Goal: Information Seeking & Learning: Check status

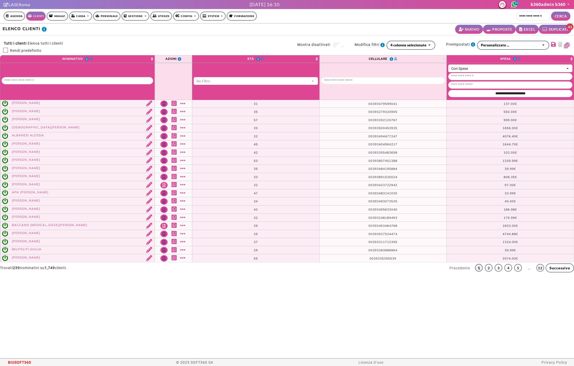
select select "**"
select select
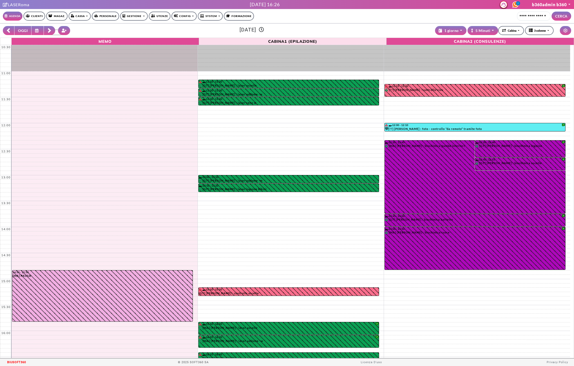
select select "*********"
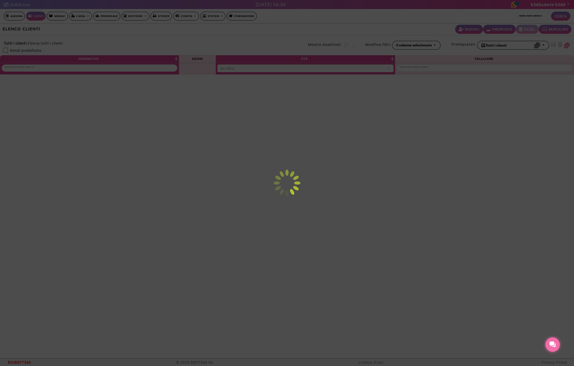
select select
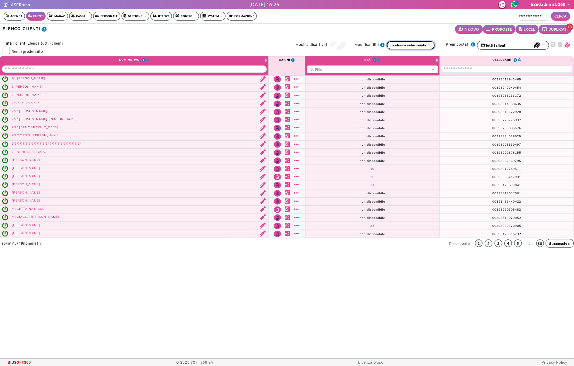
click at [411, 45] on div "3 colonne selezionate" at bounding box center [409, 44] width 36 height 5
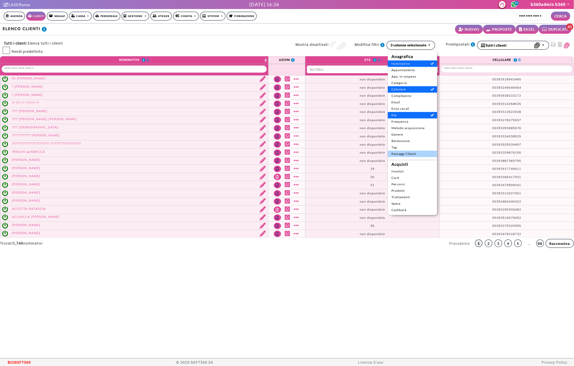
click at [410, 156] on span "Passaggi Clienti" at bounding box center [413, 154] width 42 height 5
select select "**"
select select
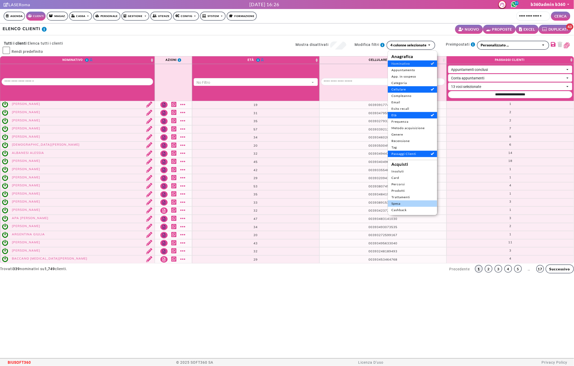
click at [406, 204] on span "Spesa" at bounding box center [413, 204] width 42 height 5
select select
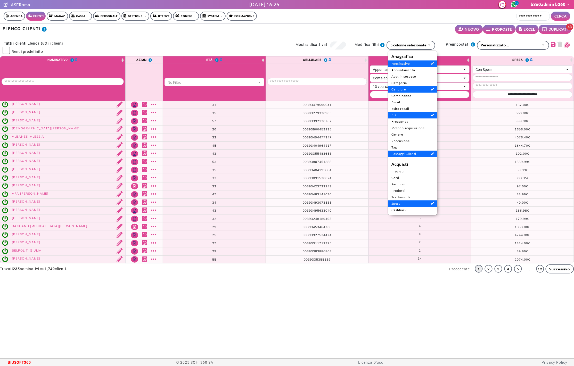
click at [424, 24] on div "ELENCO CLIENTI NUOVO PROPOSTE EXCEL DUPLICATI 43" at bounding box center [287, 29] width 574 height 12
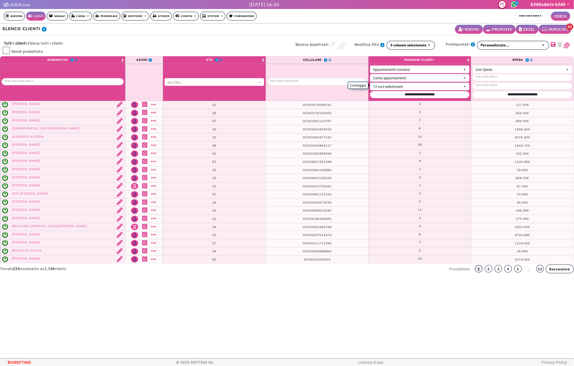
click at [404, 86] on div "13 voci selezionate" at bounding box center [417, 86] width 89 height 5
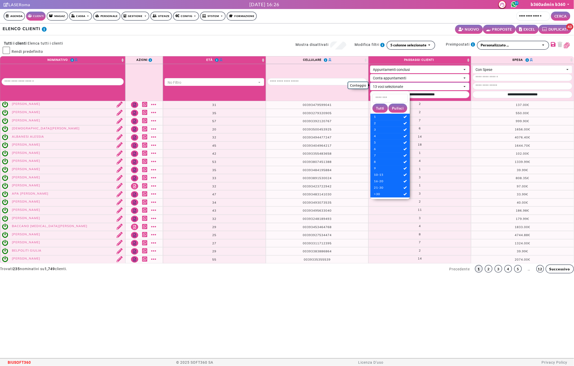
click at [404, 86] on div "13 voci selezionate" at bounding box center [417, 86] width 89 height 5
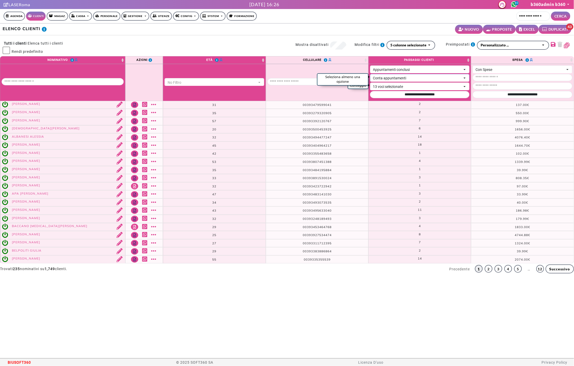
click at [405, 78] on div "Conta appuntamenti" at bounding box center [417, 78] width 89 height 5
click at [405, 78] on div "Conta appuntamenti" at bounding box center [417, 77] width 89 height 5
click at [405, 69] on div "Appuntamenti conclusi" at bounding box center [417, 69] width 89 height 5
click at [405, 69] on div "Appuntamenti conclusi" at bounding box center [417, 68] width 89 height 5
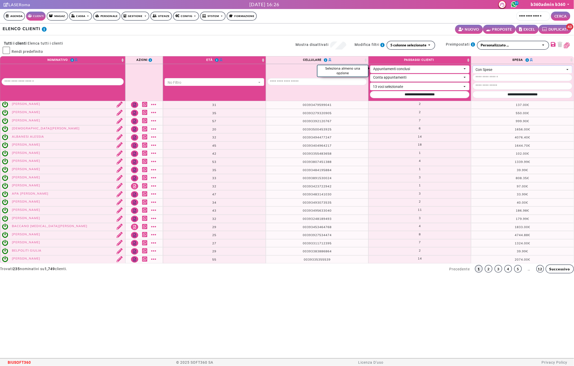
click at [507, 69] on div "Con Spese" at bounding box center [520, 69] width 89 height 5
click at [507, 68] on div "Con Spese" at bounding box center [520, 68] width 89 height 5
click at [505, 76] on input "Valore spesa Dal" at bounding box center [523, 77] width 100 height 7
click at [447, 22] on nav "Agenda Clienti Magaz. Cassa Emissione Documenti Gestione documenti Personale Ge…" at bounding box center [287, 16] width 567 height 14
click at [514, 84] on input "Valore spesa Al" at bounding box center [523, 86] width 100 height 7
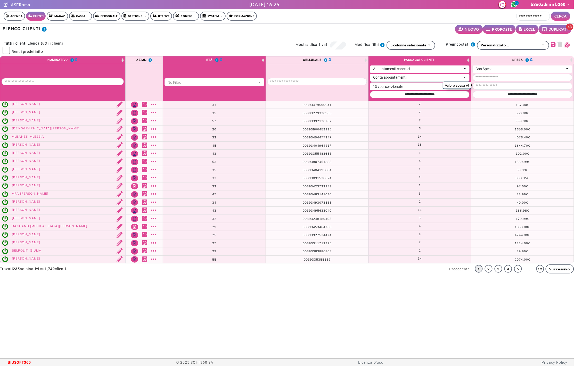
click at [511, 117] on td "988.00€ 999.90€" at bounding box center [522, 121] width 103 height 8
click at [501, 77] on input "Valore spesa Dal" at bounding box center [523, 77] width 100 height 7
type input "*"
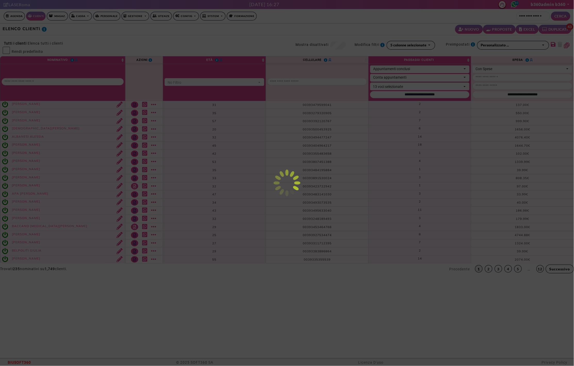
click at [500, 118] on body "Supporto LiveChat LASERoma lunedì 13 ottobre 2025, 16:27 40 b360admin b360 Il m…" at bounding box center [287, 179] width 574 height 359
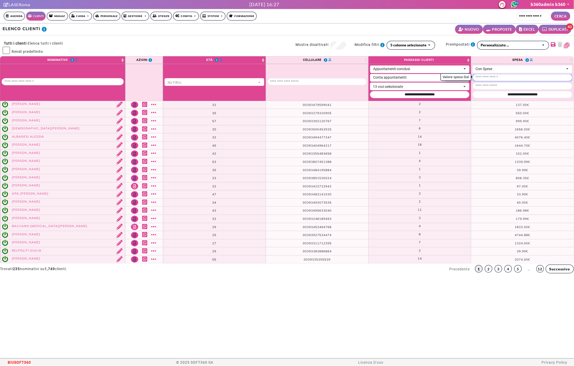
click at [498, 76] on input "*" at bounding box center [523, 77] width 100 height 7
click at [502, 60] on th "Spesa" at bounding box center [522, 60] width 103 height 8
click at [494, 78] on input "*" at bounding box center [523, 77] width 100 height 7
click at [487, 57] on body "Supporto LiveChat LASERoma lunedì 13 ottobre 2025, 16:27 40 b360admin b360 Il m…" at bounding box center [287, 179] width 574 height 359
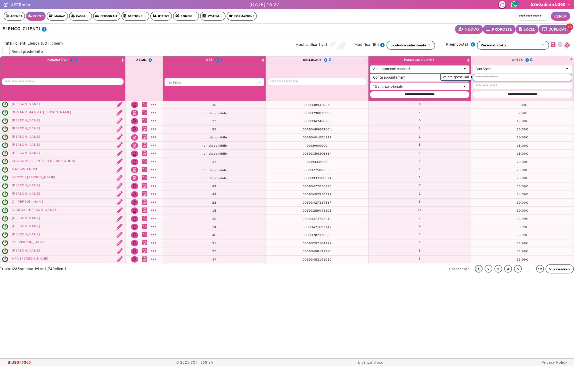
click at [484, 74] on input "Valore spesa Dal" at bounding box center [523, 77] width 100 height 7
click at [485, 68] on div "Con Spese" at bounding box center [520, 68] width 89 height 5
click at [487, 87] on span "Senza Spese" at bounding box center [491, 88] width 28 height 5
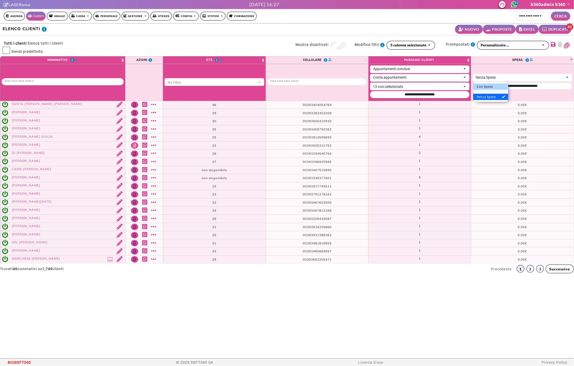
click at [488, 87] on span "Con Spese" at bounding box center [491, 86] width 28 height 5
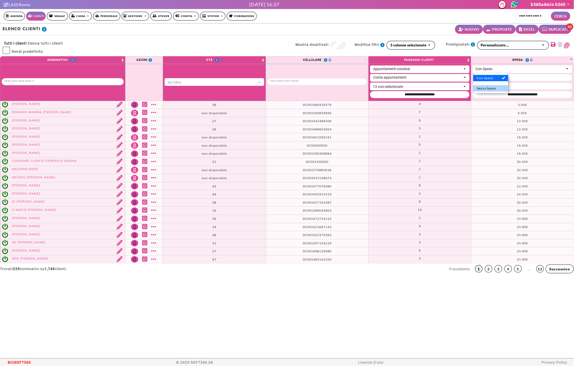
click at [488, 89] on span "Senza Spese" at bounding box center [491, 88] width 28 height 5
select select "*"
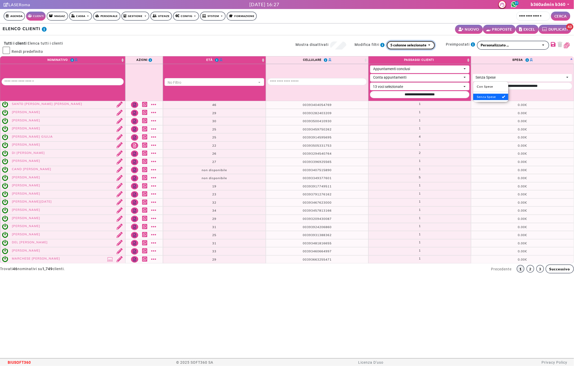
click at [433, 49] on button "5 colonne selezionate" at bounding box center [411, 45] width 49 height 9
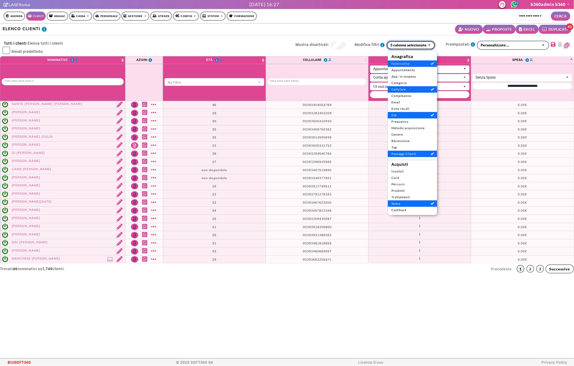
click at [433, 49] on button "5 colonne selezionate" at bounding box center [411, 45] width 49 height 9
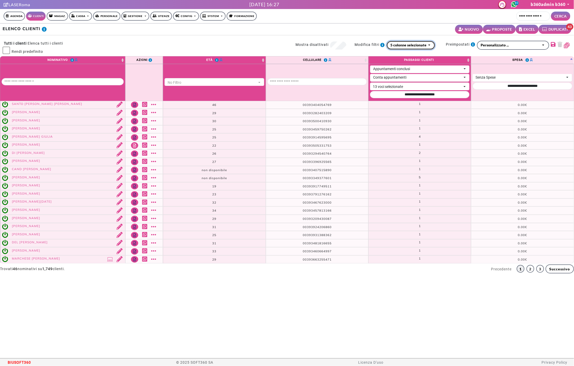
click at [415, 47] on div "5 colonne selezionate" at bounding box center [409, 44] width 36 height 5
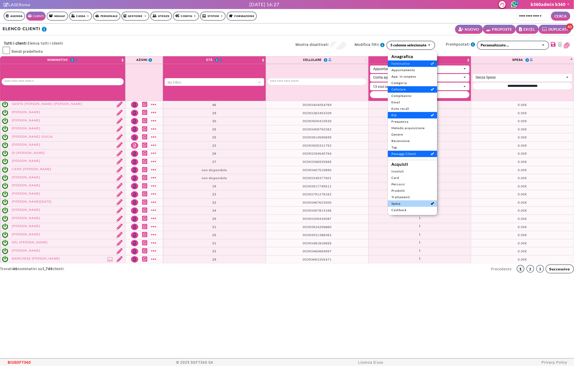
click at [405, 202] on span "Spesa" at bounding box center [413, 204] width 42 height 5
select select
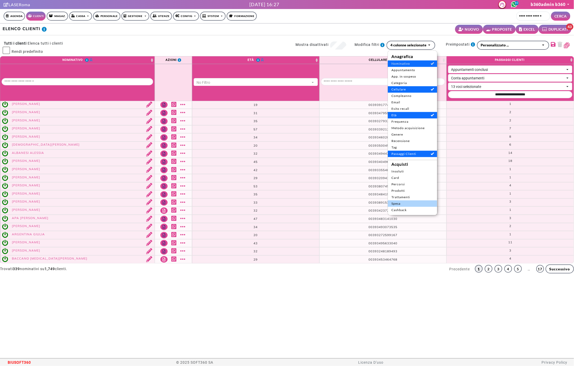
click at [405, 202] on span "Spesa" at bounding box center [413, 204] width 42 height 5
select select
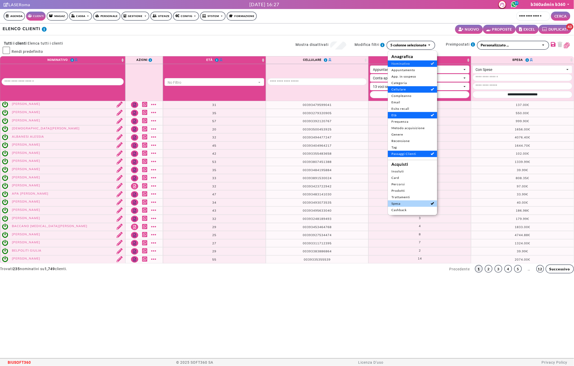
click at [405, 202] on span "Spesa" at bounding box center [413, 204] width 42 height 5
select select
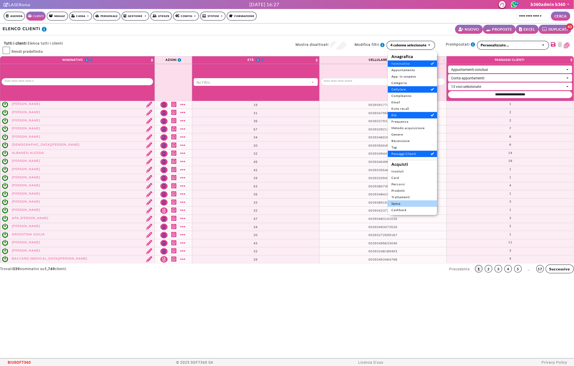
click at [405, 202] on span "Spesa" at bounding box center [413, 204] width 42 height 5
select select
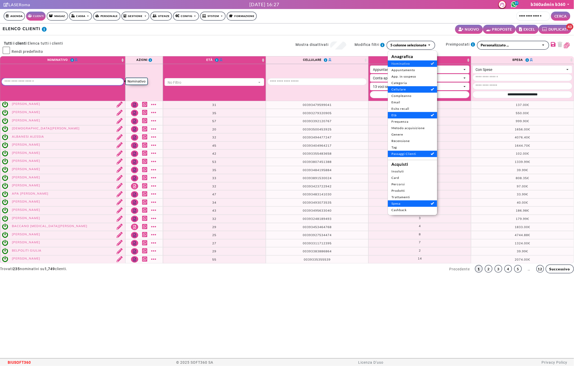
click at [69, 79] on input "Nominativo" at bounding box center [63, 81] width 122 height 7
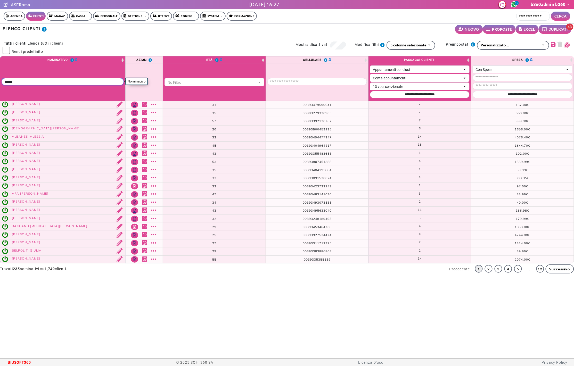
type input "******"
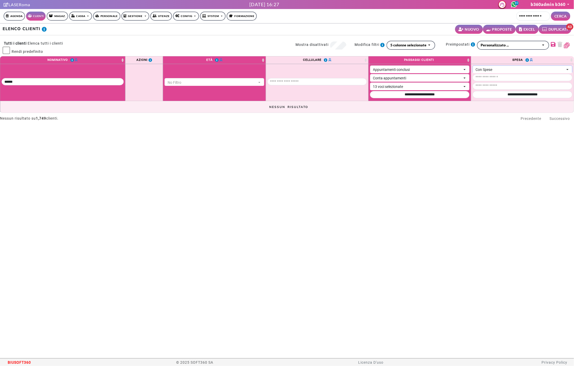
click at [518, 66] on button "Con Spese" at bounding box center [523, 70] width 100 height 9
click at [494, 89] on span "Senza Spese" at bounding box center [491, 88] width 28 height 5
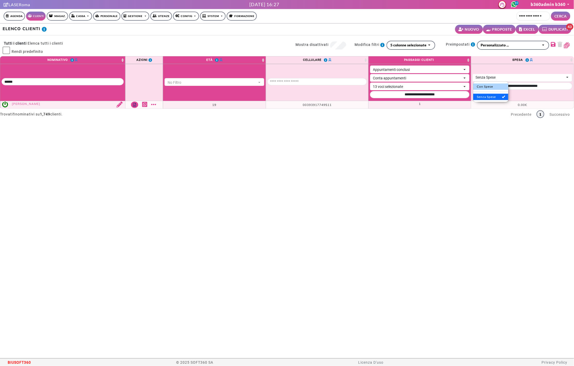
click at [493, 87] on span "Con Spese" at bounding box center [491, 86] width 28 height 5
select select "*"
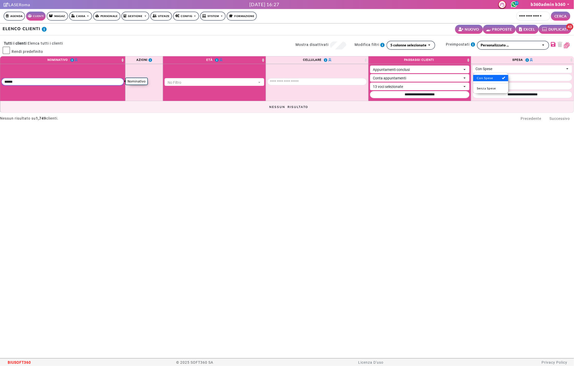
click at [112, 79] on input "Nominativo" at bounding box center [63, 81] width 122 height 7
click at [421, 20] on body "Supporto LiveChat LASERoma lunedì 13 ottobre 2025, 16:27 40 b360admin b360 Il m…" at bounding box center [287, 179] width 574 height 359
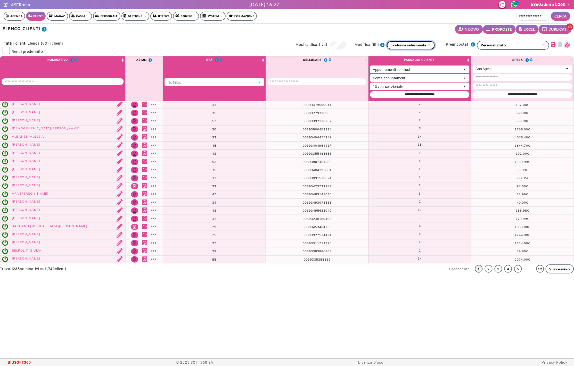
click at [429, 48] on button "5 colonne selezionate" at bounding box center [411, 45] width 49 height 9
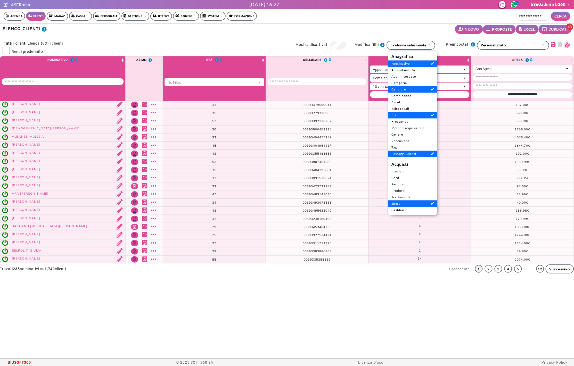
click at [56, 40] on div "**********" at bounding box center [287, 45] width 580 height 21
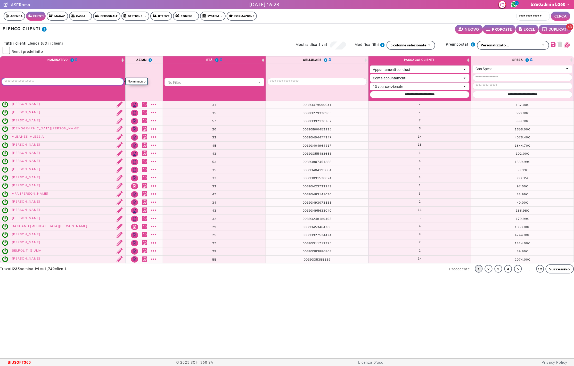
click at [84, 79] on input "Nominativo" at bounding box center [63, 81] width 122 height 7
paste input "**********"
click at [158, 38] on body "Supporto LiveChat LASERoma lunedì 13 ottobre 2025, 16:28 40 b360admin b360 Il m…" at bounding box center [287, 179] width 574 height 359
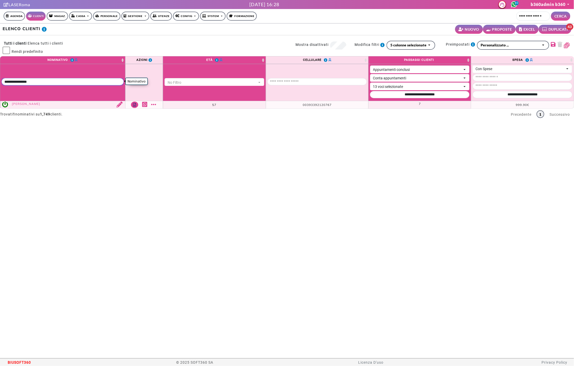
click at [60, 78] on input "Nominativo" at bounding box center [63, 81] width 122 height 7
paste input "**********"
click at [150, 40] on body "Supporto LiveChat LASERoma lunedì 13 ottobre 2025, 16:28 40 b360admin b360 Il m…" at bounding box center [287, 179] width 574 height 359
click at [87, 86] on th at bounding box center [62, 82] width 125 height 37
click at [87, 83] on input "Nominativo" at bounding box center [63, 81] width 122 height 7
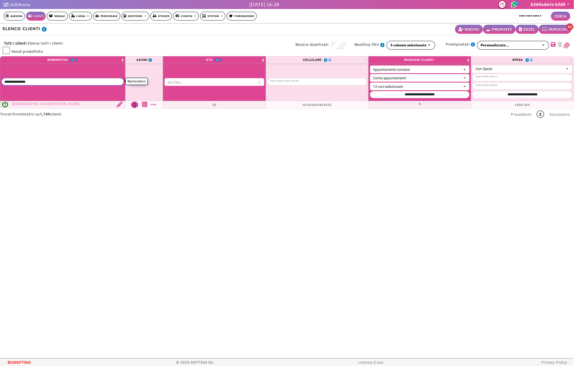
paste input "**********"
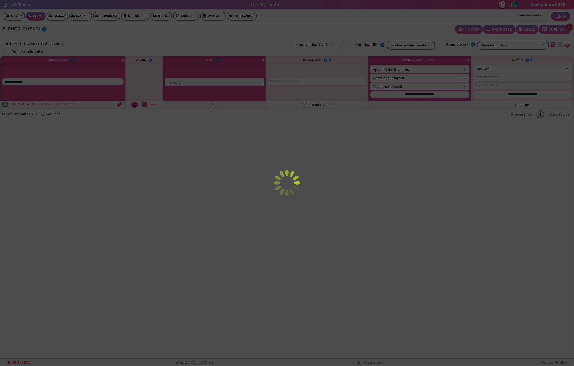
click at [157, 38] on body "Supporto LiveChat LASERoma lunedì 13 ottobre 2025, 16:28 40 b360admin b360 Il m…" at bounding box center [287, 179] width 574 height 359
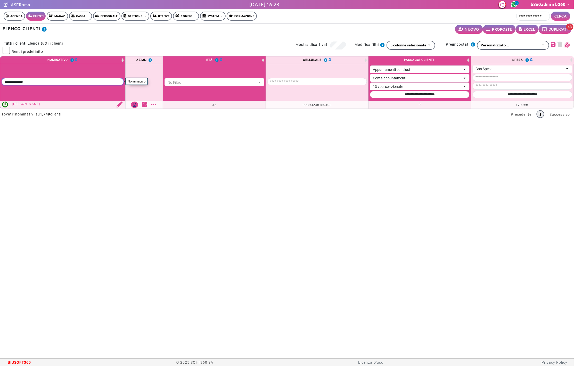
click at [79, 82] on input "Nominativo" at bounding box center [63, 81] width 122 height 7
paste input "**********"
click at [184, 43] on body "Supporto LiveChat LASERoma lunedì 13 ottobre 2025, 16:28 40 b360admin b360 Il m…" at bounding box center [287, 179] width 574 height 359
click at [60, 81] on input "Nominativo" at bounding box center [63, 81] width 122 height 7
paste input "**********"
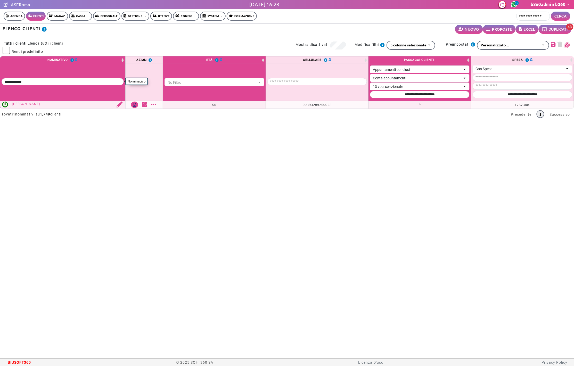
click at [137, 40] on body "Supporto LiveChat LASERoma lunedì 13 ottobre 2025, 16:28 40 b360admin b360 Il m…" at bounding box center [287, 179] width 574 height 359
click at [42, 79] on input "Nominativo" at bounding box center [63, 81] width 122 height 7
paste input "**********"
click at [132, 31] on body "Supporto LiveChat LASERoma lunedì 13 ottobre 2025, 16:28 40 b360admin b360 Il m…" at bounding box center [287, 179] width 574 height 359
click at [82, 76] on th at bounding box center [62, 82] width 125 height 37
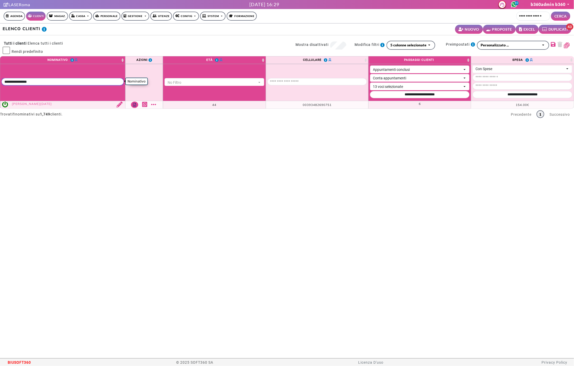
click at [81, 78] on input "Nominativo" at bounding box center [63, 81] width 122 height 7
paste input "**********"
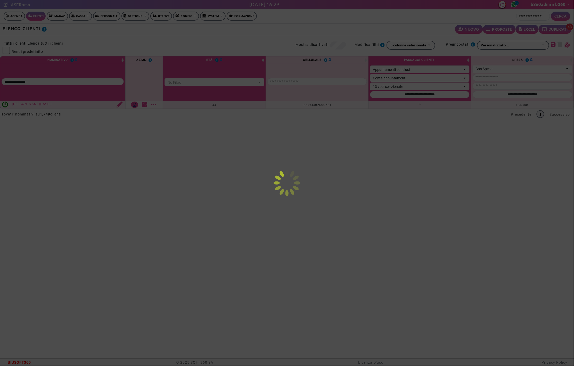
click at [128, 39] on body "Supporto LiveChat LASERoma lunedì 13 ottobre 2025, 16:29 40 b360admin b360 Il m…" at bounding box center [287, 179] width 574 height 359
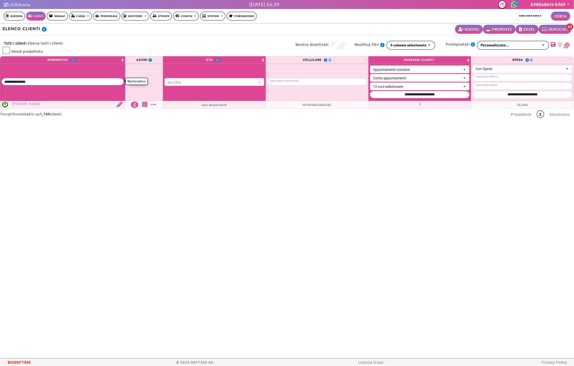
click at [53, 84] on input "Nominativo" at bounding box center [63, 81] width 122 height 7
paste input "**********"
type input "**********"
click at [139, 44] on body "Supporto LiveChat LASERoma lunedì 13 ottobre 2025, 16:29 40 b360admin b360 Il m…" at bounding box center [287, 179] width 574 height 359
click at [43, 82] on input "Nominativo" at bounding box center [63, 81] width 122 height 7
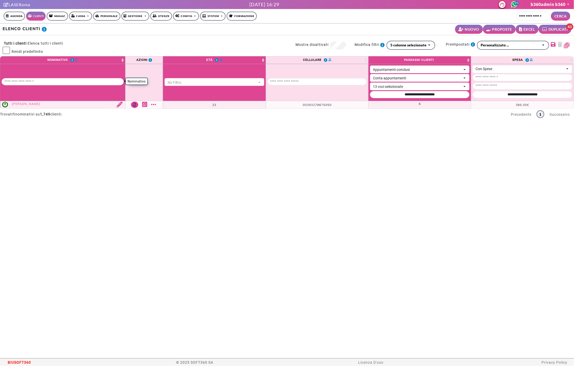
click at [178, 37] on body "Supporto LiveChat LASERoma lunedì 13 ottobre 2025, 16:29 40 b360admin b360 Il m…" at bounding box center [287, 179] width 574 height 359
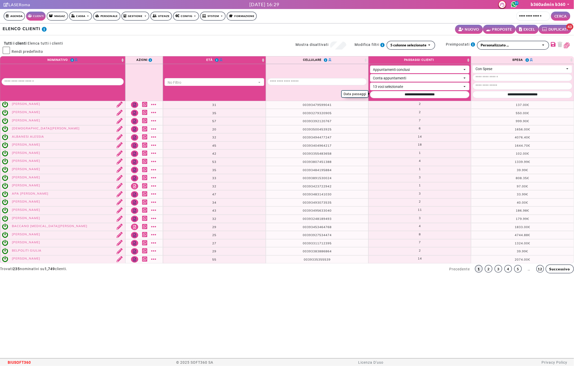
click at [450, 97] on div "Data passaggi" at bounding box center [420, 95] width 100 height 8
click at [450, 95] on input "Data passaggi" at bounding box center [420, 94] width 100 height 7
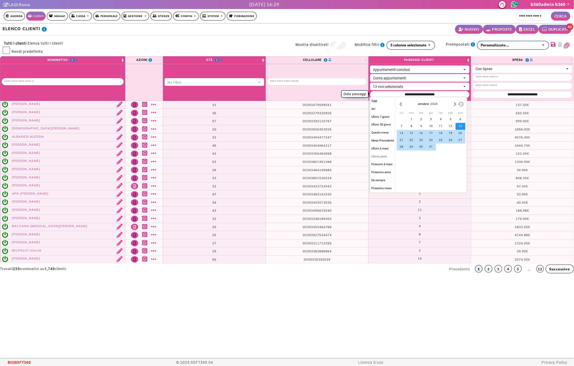
click at [387, 158] on button "Ultimo anno" at bounding box center [383, 157] width 25 height 7
click at [402, 107] on button "button" at bounding box center [400, 104] width 5 height 6
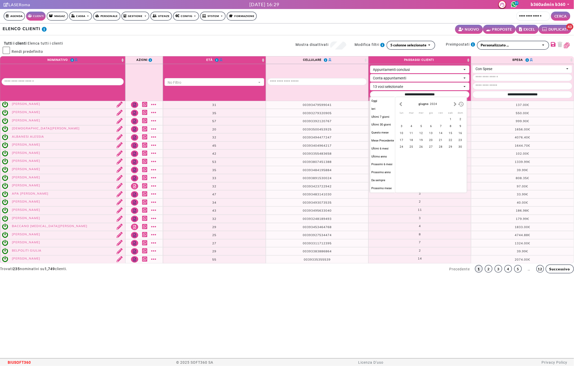
click at [402, 107] on button "button" at bounding box center [400, 104] width 5 height 6
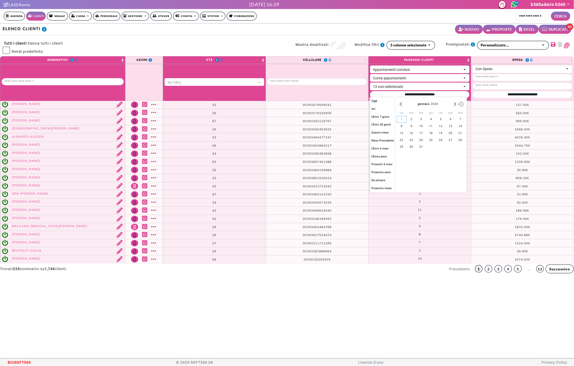
click at [403, 118] on div "1" at bounding box center [402, 119] width 10 height 7
click at [457, 104] on button "button" at bounding box center [455, 104] width 5 height 6
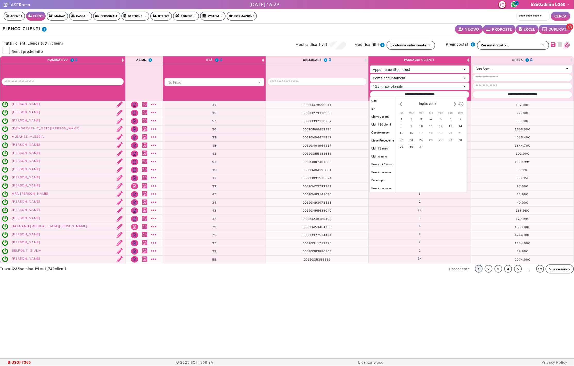
click at [457, 104] on button "button" at bounding box center [455, 104] width 5 height 6
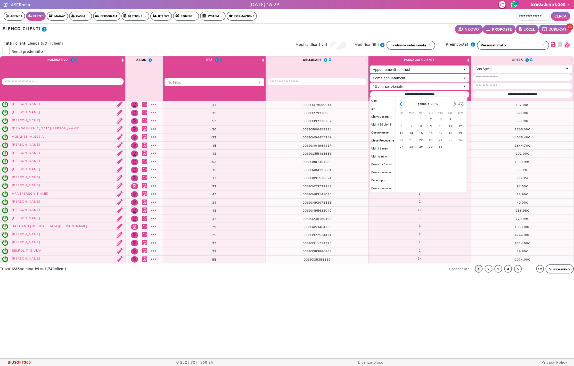
click at [402, 102] on button "button" at bounding box center [400, 104] width 5 height 6
click at [410, 153] on div "31" at bounding box center [412, 154] width 10 height 7
click at [495, 137] on td "1339.99€ 1339.99€" at bounding box center [522, 137] width 103 height 8
type input "**********"
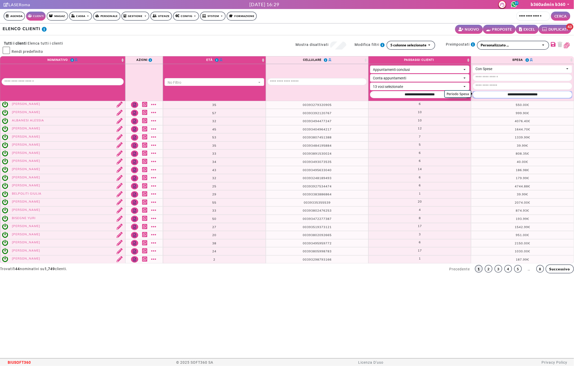
click at [499, 94] on input "Periodo Spesa" at bounding box center [523, 94] width 100 height 7
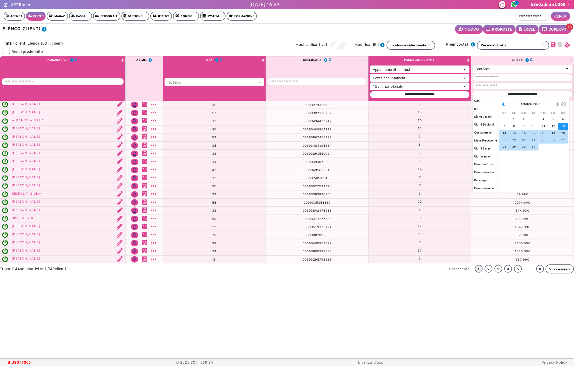
click at [504, 104] on button "button" at bounding box center [503, 104] width 5 height 6
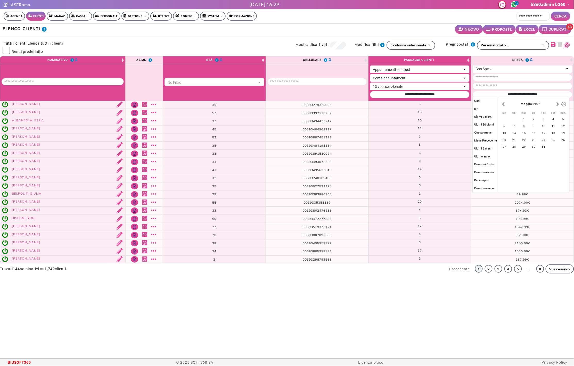
click at [504, 104] on button "button" at bounding box center [503, 104] width 5 height 6
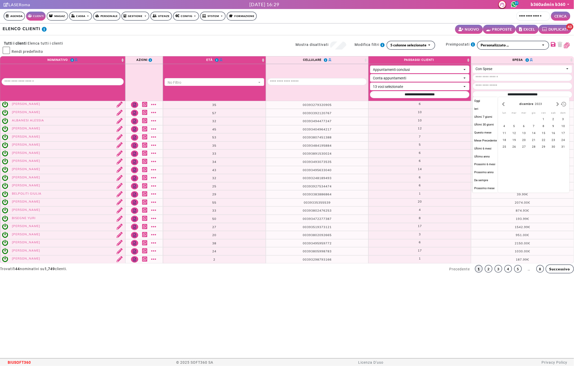
click at [504, 104] on button "button" at bounding box center [503, 104] width 5 height 6
click at [559, 105] on button "button" at bounding box center [558, 104] width 5 height 6
click at [503, 119] on div "1" at bounding box center [505, 119] width 10 height 7
click at [557, 106] on button "button" at bounding box center [558, 104] width 5 height 6
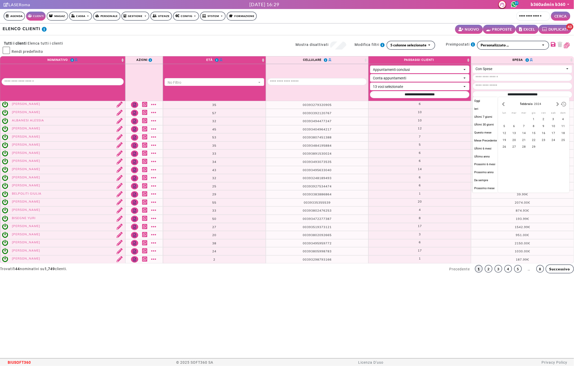
click at [557, 106] on button "button" at bounding box center [558, 104] width 5 height 6
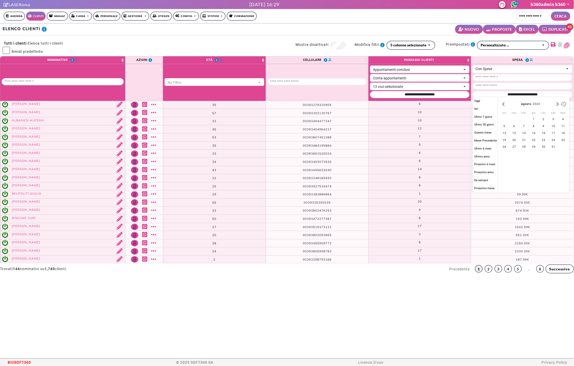
click at [557, 106] on button "button" at bounding box center [558, 104] width 5 height 6
click at [516, 153] on div "31" at bounding box center [515, 154] width 10 height 7
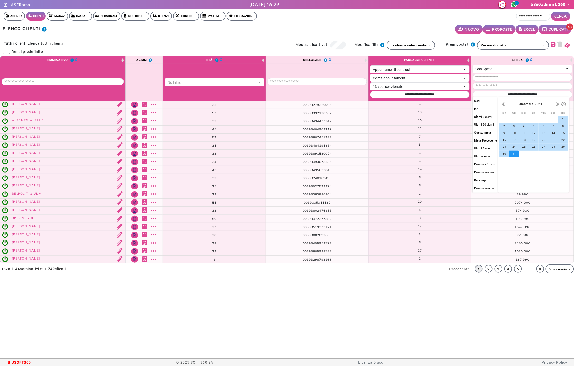
type input "**********"
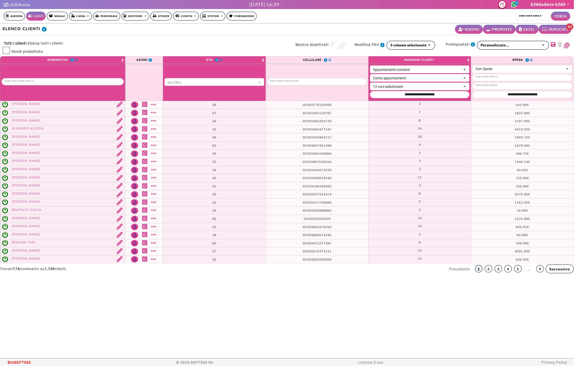
click at [485, 148] on td "1679.99€ 1679.99€" at bounding box center [522, 146] width 103 height 8
click at [500, 95] on input "Periodo Spesa" at bounding box center [523, 94] width 100 height 7
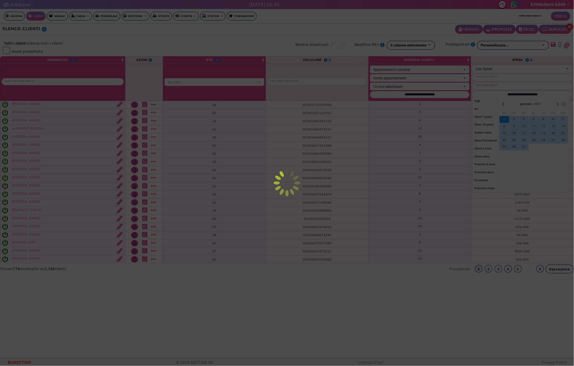
click at [435, 124] on div at bounding box center [287, 183] width 574 height 366
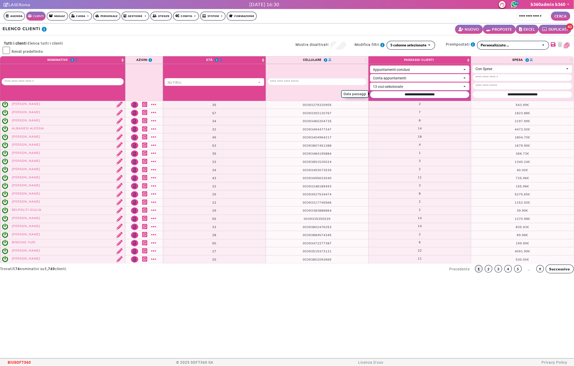
click at [445, 97] on div "Data passaggi" at bounding box center [420, 95] width 100 height 8
paste input "**********"
type input "**********"
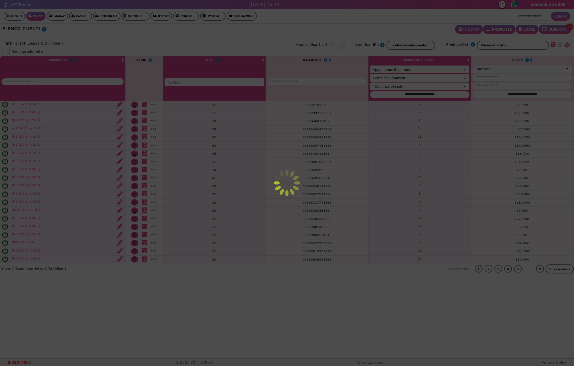
click at [440, 119] on div at bounding box center [287, 183] width 574 height 366
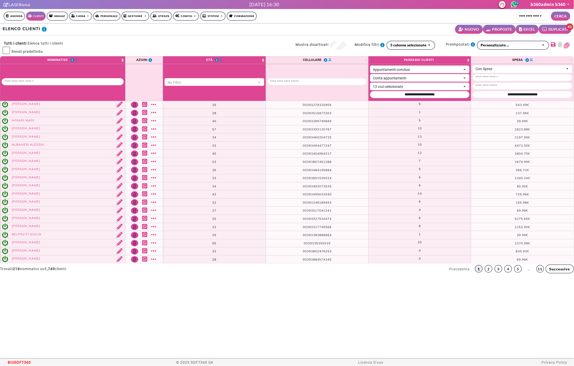
click at [525, 29] on small "EXCEL" at bounding box center [530, 29] width 12 height 5
click at [505, 69] on div "Con Spese" at bounding box center [520, 68] width 89 height 5
click at [493, 86] on span "Senza Spese" at bounding box center [491, 88] width 28 height 5
select select "*"
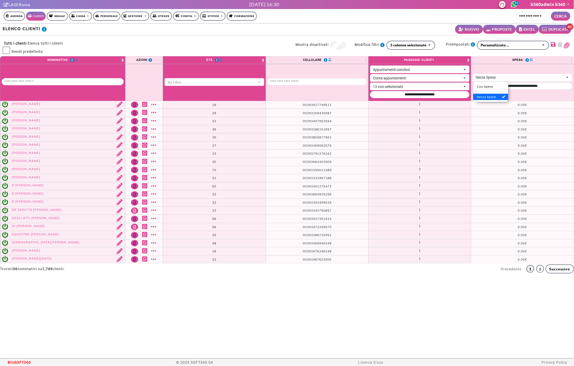
click at [498, 53] on div "**********" at bounding box center [508, 48] width 124 height 15
click at [528, 31] on small "EXCEL" at bounding box center [530, 29] width 12 height 5
click at [406, 41] on button "5 colonne selezionate" at bounding box center [411, 45] width 49 height 9
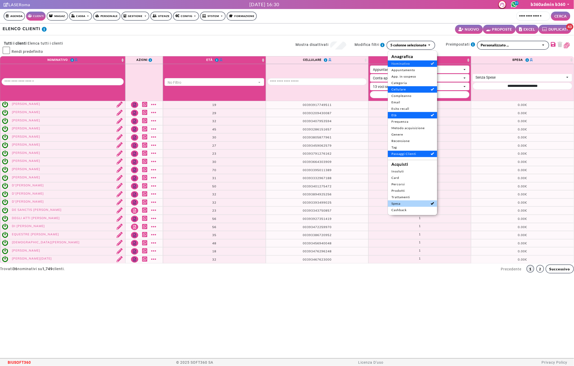
click at [416, 204] on span "Spesa" at bounding box center [413, 204] width 42 height 5
select select
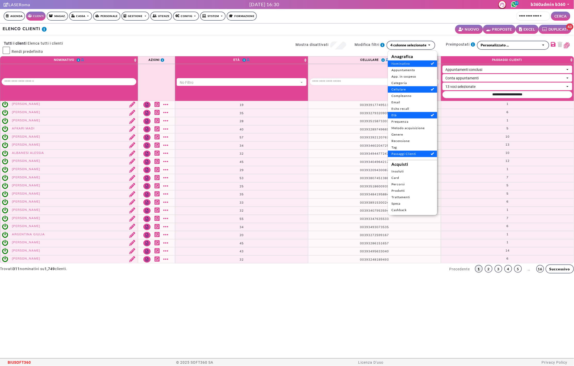
click at [491, 117] on td "1" at bounding box center [507, 121] width 133 height 8
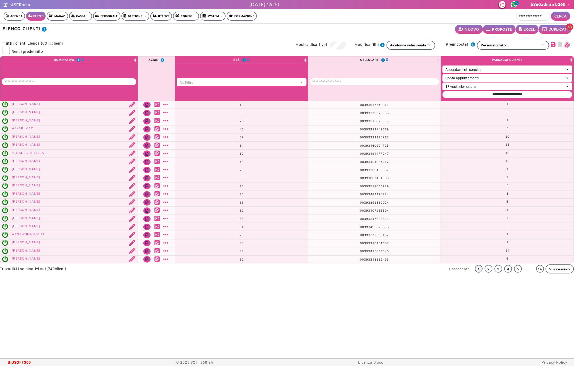
click at [530, 27] on small "EXCEL" at bounding box center [530, 29] width 12 height 5
click at [69, 79] on input "Nominativo" at bounding box center [69, 81] width 135 height 7
paste input "*******"
type input "*******"
click at [213, 34] on body "Supporto LiveChat LASERoma lunedì 13 ottobre 2025, 16:34 40 b360admin b360 Il m…" at bounding box center [287, 179] width 574 height 359
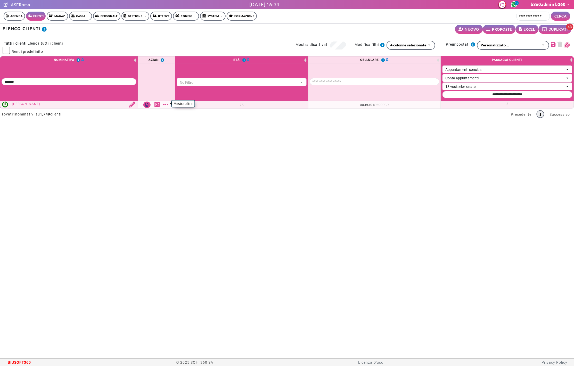
click at [165, 103] on link "Mostra altro" at bounding box center [166, 105] width 6 height 6
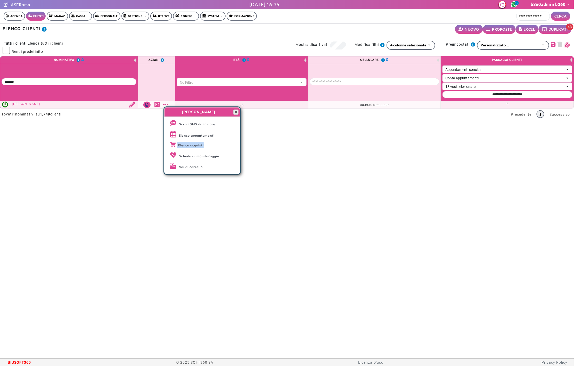
click at [235, 112] on span "button" at bounding box center [236, 112] width 4 height 4
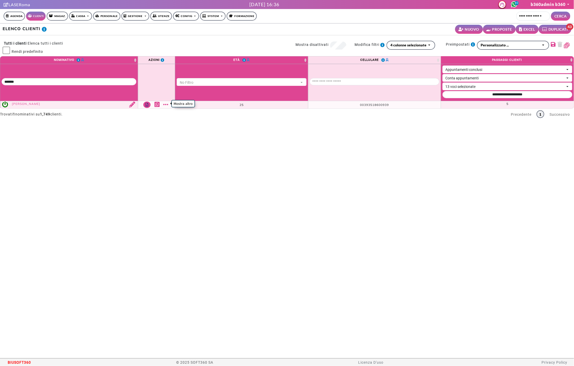
click at [164, 105] on link "Mostra altro" at bounding box center [166, 105] width 6 height 6
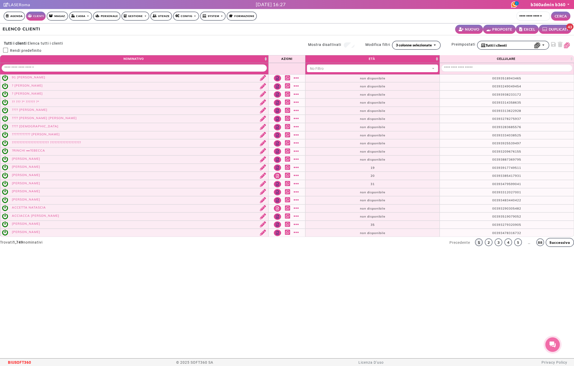
select select
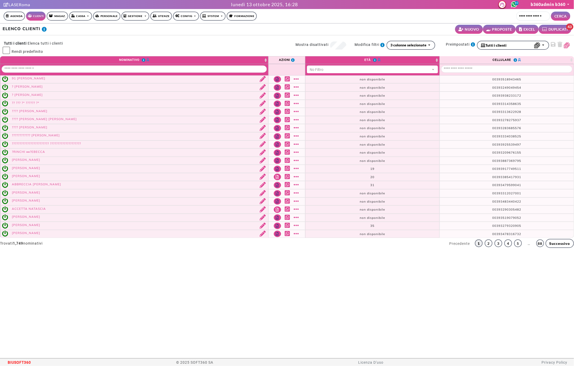
click at [409, 40] on div "**********" at bounding box center [287, 45] width 580 height 21
click at [409, 41] on button "3 colonne selezionate" at bounding box center [411, 45] width 49 height 9
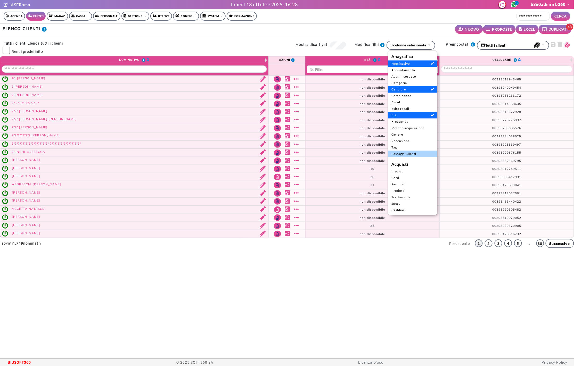
click at [406, 155] on span "Passaggi Clienti" at bounding box center [413, 154] width 42 height 5
select select "**"
select select
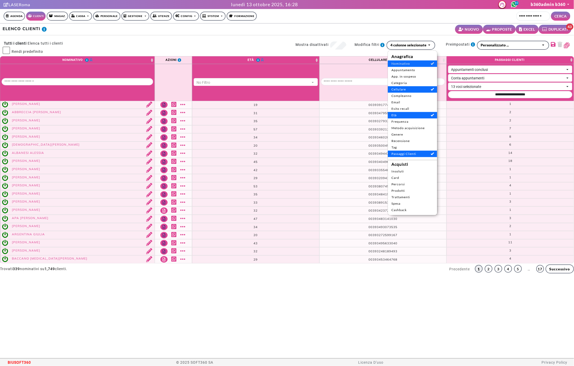
click at [83, 143] on div "ALBANESE ARIANNA" at bounding box center [75, 145] width 134 height 6
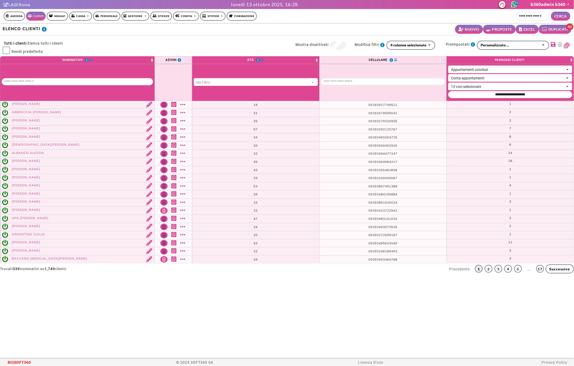
drag, startPoint x: 54, startPoint y: 127, endPoint x: 12, endPoint y: 128, distance: 42.3
click at [12, 128] on div "AGOSTINI GIANLUCA" at bounding box center [75, 129] width 134 height 6
copy link "AGOSTINI GIANLUCA"
drag, startPoint x: 56, startPoint y: 143, endPoint x: 9, endPoint y: 143, distance: 47.5
click at [9, 143] on div "ALBANESE ARIANNA" at bounding box center [75, 145] width 134 height 6
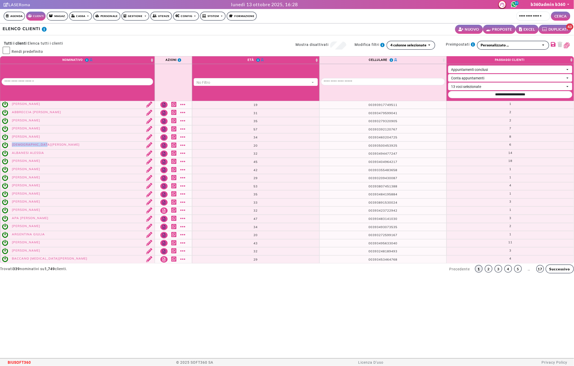
copy link "ALBANESE ARIANNA"
drag, startPoint x: 54, startPoint y: 250, endPoint x: 10, endPoint y: 252, distance: 43.6
click at [10, 252] on div "AVENDANO EDGAR" at bounding box center [75, 251] width 134 height 6
copy link "AVENDANO EDGAR"
click at [540, 271] on link "17" at bounding box center [541, 269] width 8 height 8
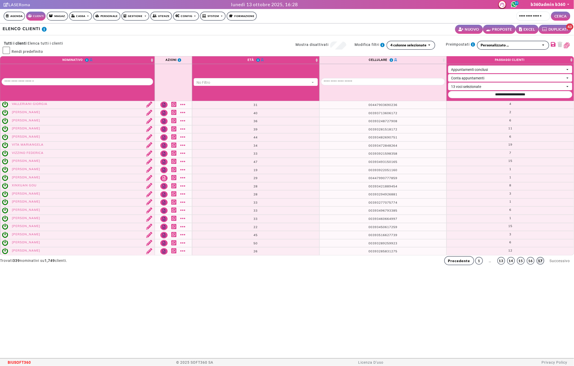
drag, startPoint x: 43, startPoint y: 249, endPoint x: 12, endPoint y: 247, distance: 30.7
click at [12, 247] on td "ZUNICA SILVIA" at bounding box center [77, 251] width 155 height 8
drag, startPoint x: 41, startPoint y: 244, endPoint x: 10, endPoint y: 243, distance: 31.0
click at [9, 243] on div "ZOPPO GIULIO" at bounding box center [75, 243] width 134 height 6
copy link "ZOPPO GIULIO"
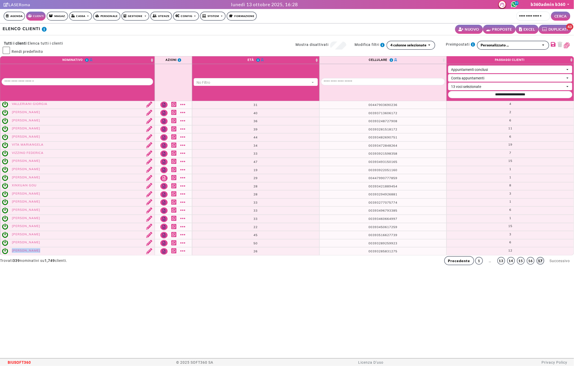
drag, startPoint x: 35, startPoint y: 251, endPoint x: 12, endPoint y: 250, distance: 23.0
click at [12, 250] on div "ZUNICA SILVIA" at bounding box center [75, 251] width 134 height 6
copy link "ZUNICA SILVIA"
drag, startPoint x: 61, startPoint y: 136, endPoint x: 12, endPoint y: 136, distance: 49.3
click at [11, 137] on div "VINCENTI DOMENICA" at bounding box center [75, 137] width 134 height 6
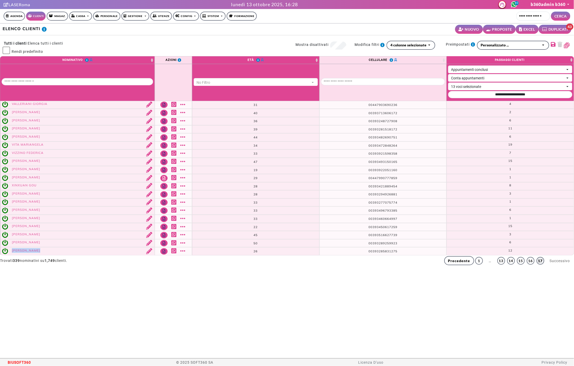
copy link "VINCENTI DOMENICA"
click at [522, 263] on link "15" at bounding box center [521, 261] width 8 height 8
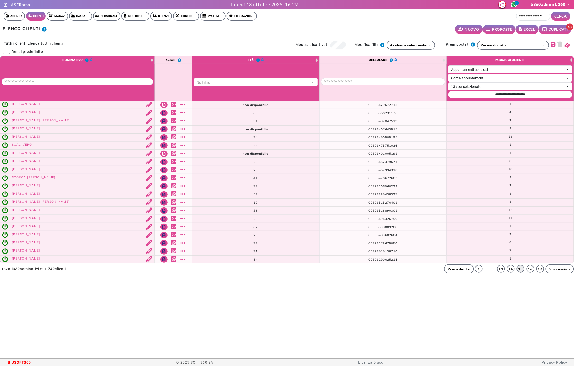
drag, startPoint x: 51, startPoint y: 154, endPoint x: 10, endPoint y: 150, distance: 41.4
click at [10, 151] on div "SCARPA VALENTINA" at bounding box center [75, 154] width 134 height 6
copy link "SCARPA VALENTINA"
drag, startPoint x: 56, startPoint y: 243, endPoint x: 12, endPoint y: 241, distance: 44.2
click at [12, 241] on div "SPALLETTA ELISA" at bounding box center [75, 243] width 134 height 6
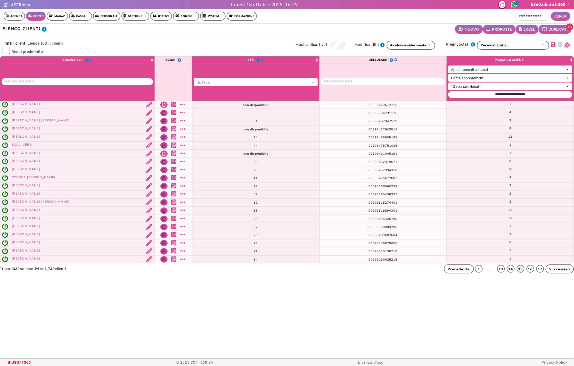
copy link "SPALLETTA ELISA"
click at [410, 43] on div "4 colonne selezionate" at bounding box center [409, 44] width 36 height 5
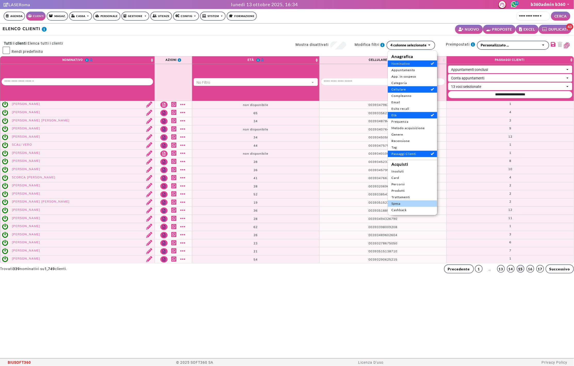
click at [408, 202] on span "Spesa" at bounding box center [413, 204] width 42 height 5
select select
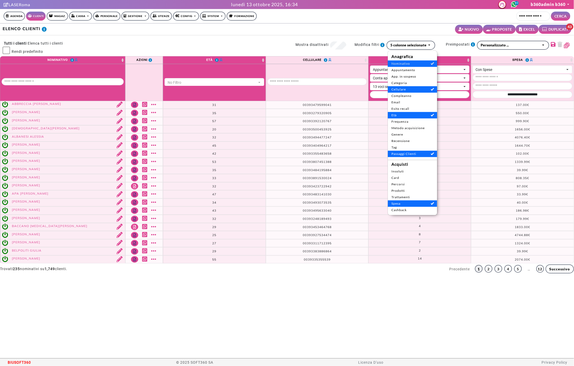
click at [385, 31] on div "ELENCO CLIENTI NUOVO PROPOSTE EXCEL DUPLICATI 43" at bounding box center [287, 29] width 574 height 12
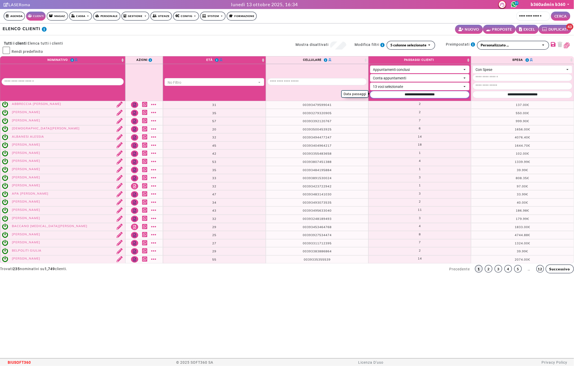
click at [446, 95] on input "Data passaggi" at bounding box center [420, 94] width 100 height 7
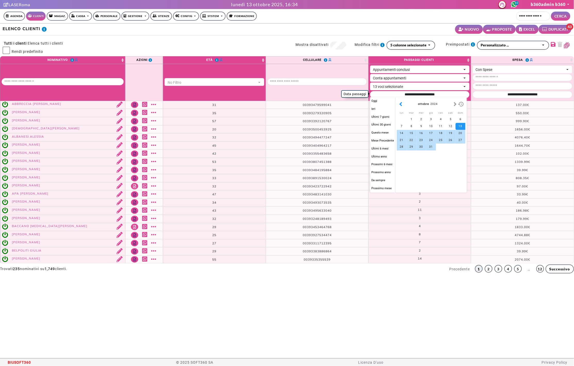
click at [404, 102] on button "button" at bounding box center [400, 104] width 5 height 6
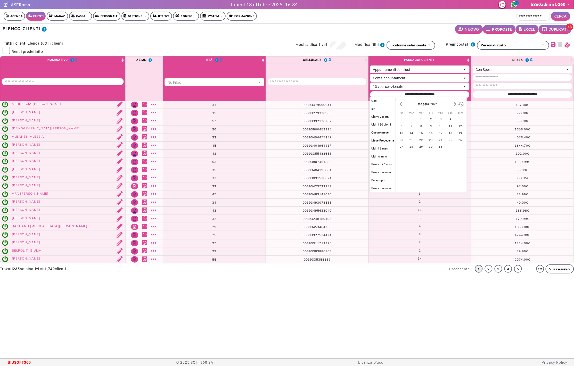
click at [404, 102] on button "button" at bounding box center [400, 104] width 5 height 6
click at [454, 107] on button "button" at bounding box center [455, 104] width 5 height 6
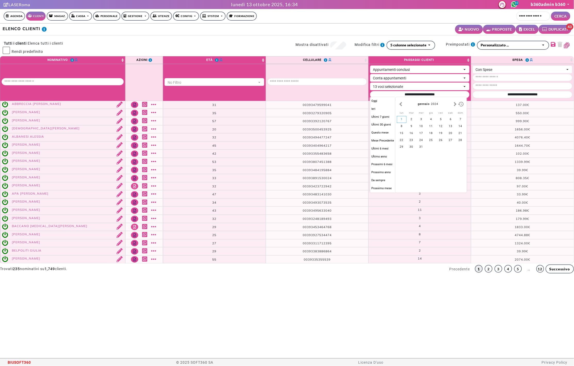
click at [398, 118] on div "1" at bounding box center [402, 119] width 10 height 7
click at [456, 107] on button "button" at bounding box center [455, 104] width 5 height 6
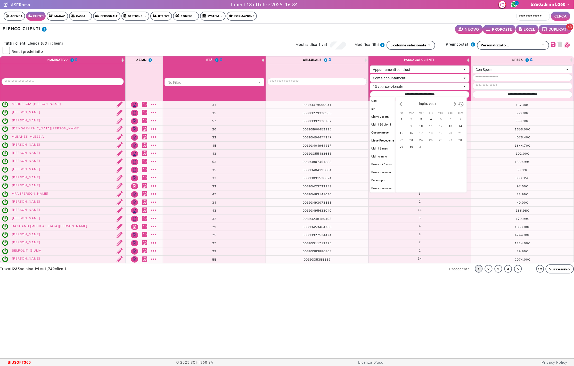
click at [456, 107] on button "button" at bounding box center [455, 104] width 5 height 6
click at [398, 104] on div "gennaio 2025" at bounding box center [431, 104] width 69 height 11
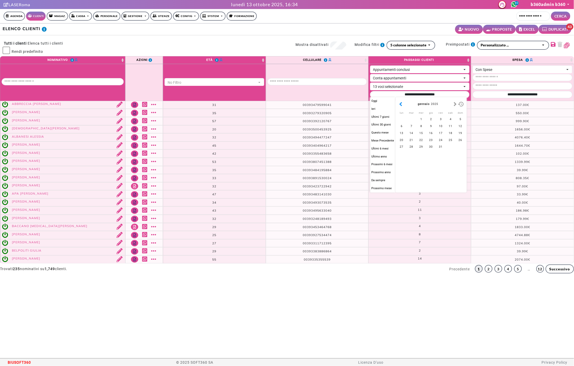
click at [401, 104] on button "button" at bounding box center [400, 104] width 5 height 6
click at [413, 154] on div "31" at bounding box center [412, 154] width 10 height 7
type input "**********"
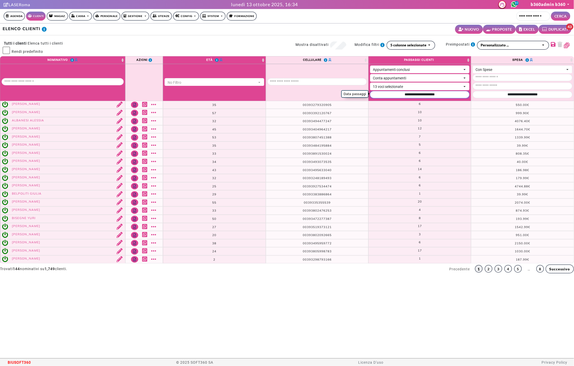
click at [452, 95] on input "Data passaggi" at bounding box center [420, 94] width 100 height 7
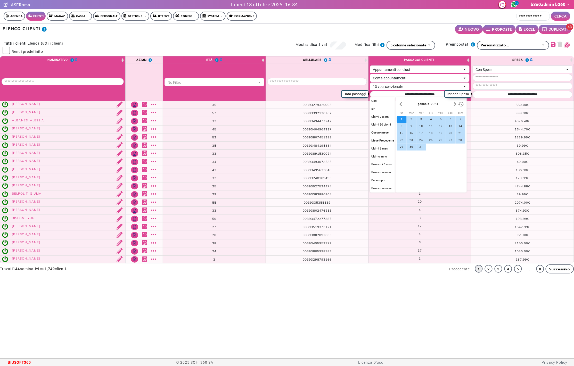
click at [0, 0] on div at bounding box center [0, 0] width 0 height 0
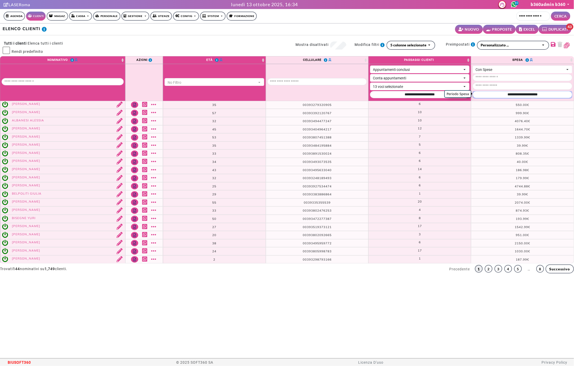
click at [492, 94] on input "Periodo Spesa" at bounding box center [523, 94] width 100 height 7
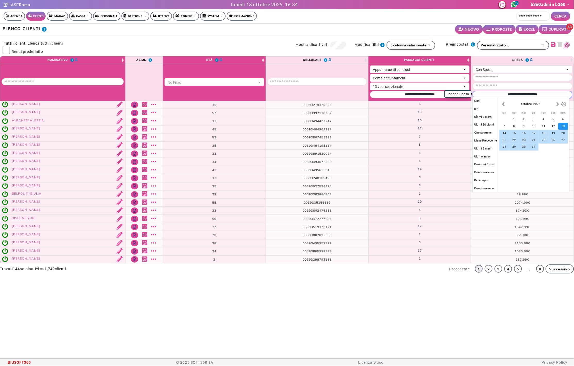
paste input "**********"
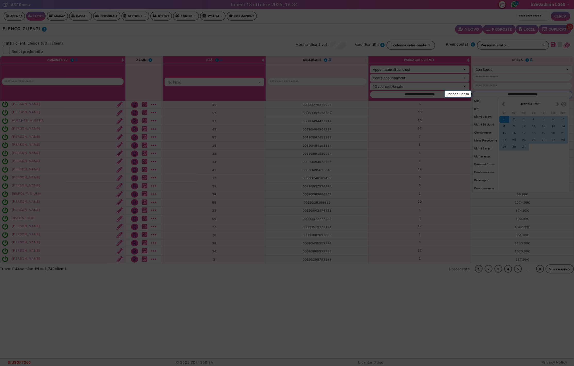
type input "**********"
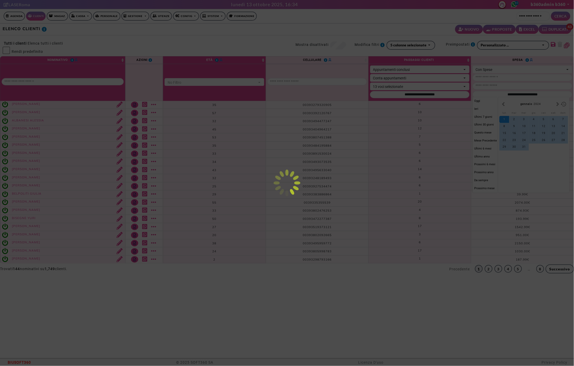
click at [432, 119] on div at bounding box center [287, 183] width 574 height 366
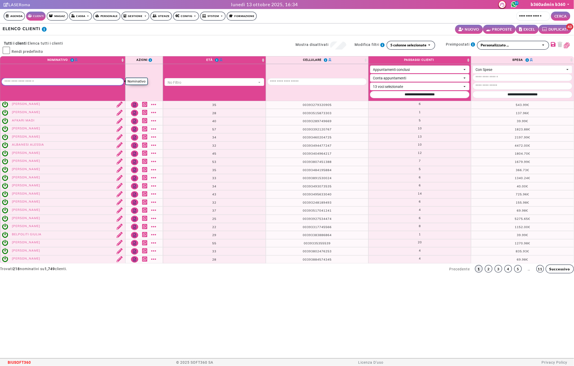
click at [93, 79] on input "Nominativo" at bounding box center [63, 81] width 122 height 7
paste input "*******"
type input "*******"
click at [148, 31] on body "Supporto LiveChat LASERoma lunedì 13 ottobre 2025, 16:34 40 b360admin b360 Il m…" at bounding box center [287, 179] width 574 height 359
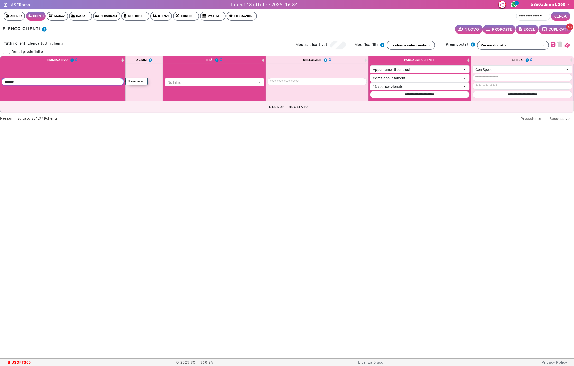
click at [46, 81] on input "Nominativo" at bounding box center [63, 81] width 122 height 7
click at [332, 21] on body "Supporto LiveChat LASERoma lunedì 13 ottobre 2025, 16:34 40 b360admin b360 Il m…" at bounding box center [287, 179] width 574 height 359
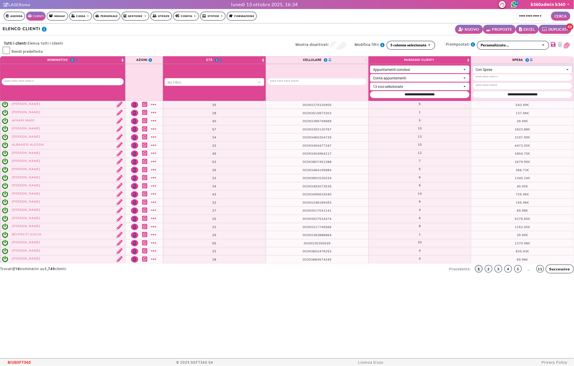
click at [492, 68] on div "Con Spese" at bounding box center [520, 69] width 89 height 5
click at [490, 89] on span "Senza Spese" at bounding box center [491, 88] width 28 height 5
select select "*"
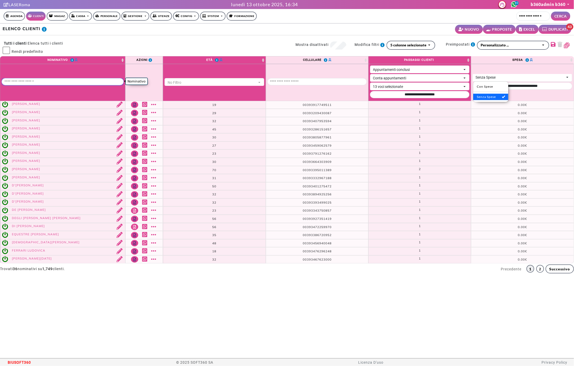
click at [68, 82] on input "Nominativo" at bounding box center [63, 81] width 122 height 7
paste input "*******"
type input "*******"
click at [144, 41] on body "Supporto LiveChat LASERoma lunedì 13 ottobre 2025, 16:34 40 b360admin b360 Il m…" at bounding box center [287, 179] width 574 height 359
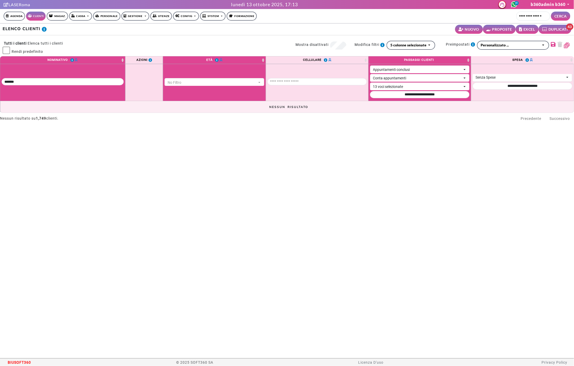
click at [491, 60] on th "Spesa" at bounding box center [522, 60] width 103 height 8
drag, startPoint x: 76, startPoint y: 78, endPoint x: 13, endPoint y: 79, distance: 63.2
click at [13, 79] on input "Nominativo" at bounding box center [63, 81] width 122 height 7
click at [28, 81] on input "Nominativo" at bounding box center [63, 81] width 122 height 7
click at [27, 81] on input "Nominativo" at bounding box center [63, 81] width 122 height 7
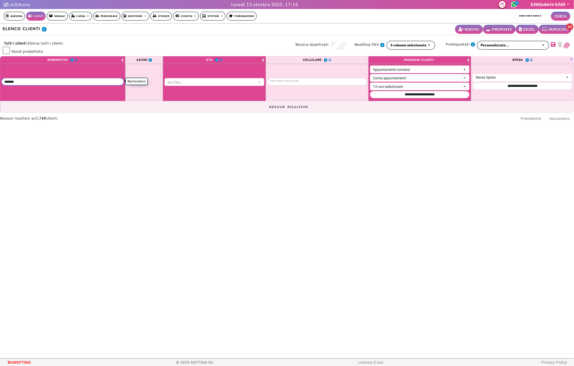
click at [27, 81] on input "Nominativo" at bounding box center [63, 81] width 122 height 7
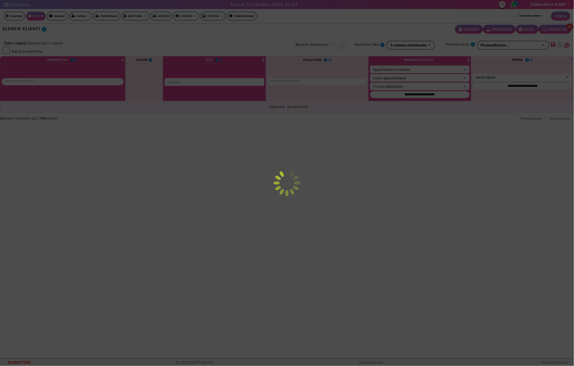
click at [181, 43] on body "Supporto LiveChat LASERoma lunedì 13 ottobre 2025, 17:14 41 b360admin b360 Il m…" at bounding box center [287, 179] width 574 height 359
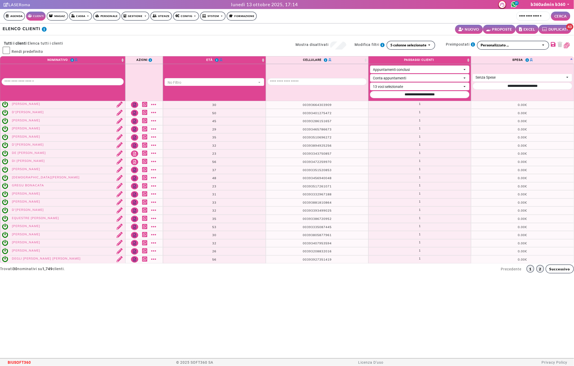
click at [544, 268] on link "2" at bounding box center [541, 269] width 8 height 8
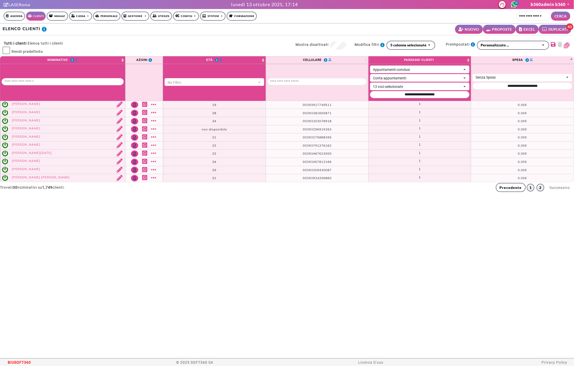
click at [528, 187] on link "1" at bounding box center [531, 188] width 8 height 8
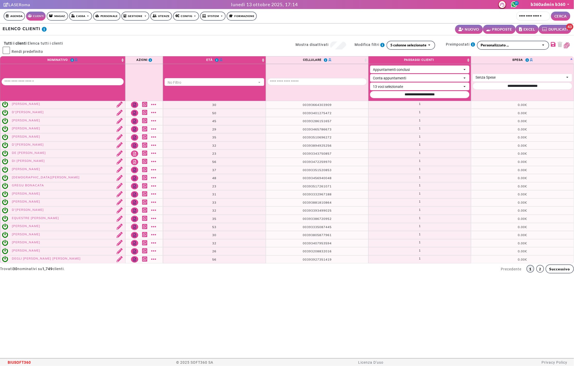
click at [501, 60] on th "Spesa" at bounding box center [522, 60] width 103 height 8
click at [494, 61] on th "Spesa" at bounding box center [522, 60] width 103 height 8
click at [66, 82] on input "Nominativo" at bounding box center [63, 81] width 122 height 7
paste input "*******"
type input "*******"
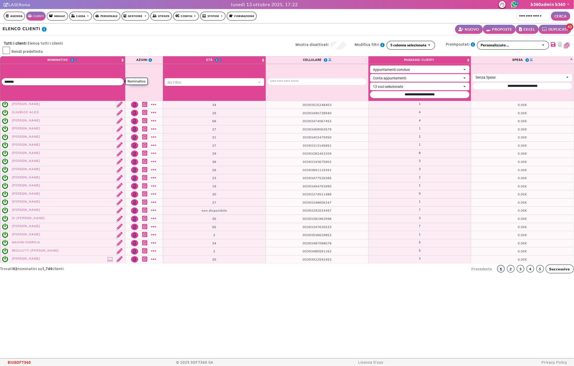
click at [135, 33] on body "Supporto LiveChat LASERoma lunedì 13 ottobre 2025, 17:22 42 b360admin b360 Il m…" at bounding box center [287, 179] width 574 height 359
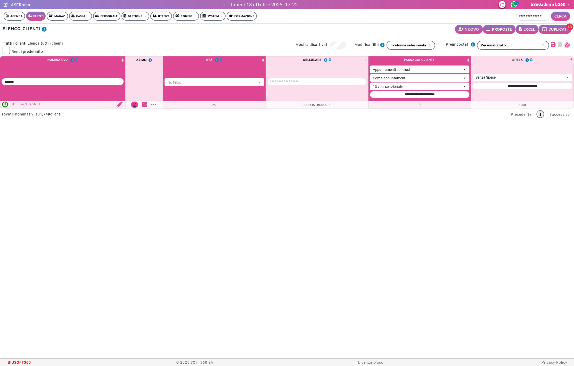
click at [24, 361] on span "BIUSOFT360" at bounding box center [19, 363] width 23 height 8
click at [25, 361] on span "BIUSOFT360" at bounding box center [19, 363] width 23 height 8
click at [25, 360] on span "BIUSOFT360" at bounding box center [19, 363] width 23 height 8
click at [22, 81] on input "Nominativo" at bounding box center [63, 81] width 122 height 7
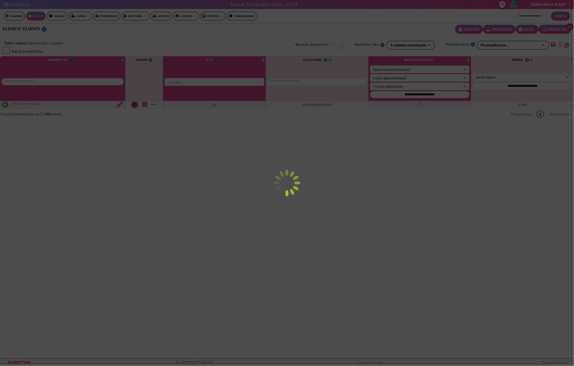
click at [134, 37] on body "Supporto LiveChat LASERoma lunedì 13 ottobre 2025, 17:22 42 b360admin b360 Il m…" at bounding box center [287, 179] width 574 height 359
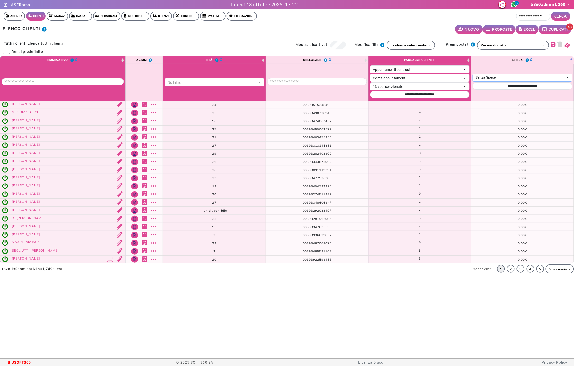
click at [495, 77] on div "Senza Spese" at bounding box center [520, 77] width 89 height 5
click at [494, 86] on span "Con Spese" at bounding box center [491, 86] width 28 height 5
select select "*"
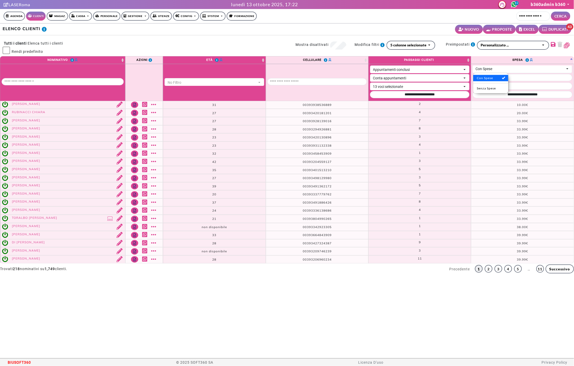
click at [487, 51] on div "**********" at bounding box center [508, 48] width 124 height 15
click at [405, 44] on div "5 colonne selezionate" at bounding box center [409, 44] width 36 height 5
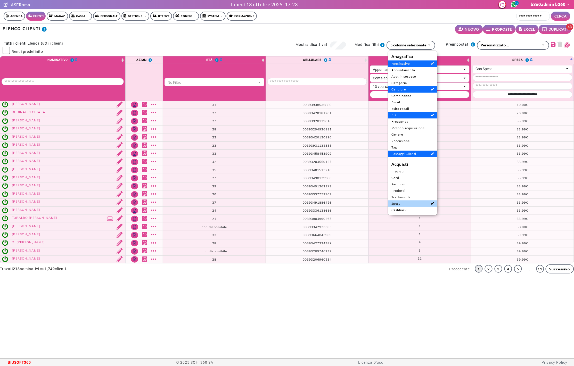
click at [416, 205] on span "Spesa" at bounding box center [413, 204] width 42 height 5
select select
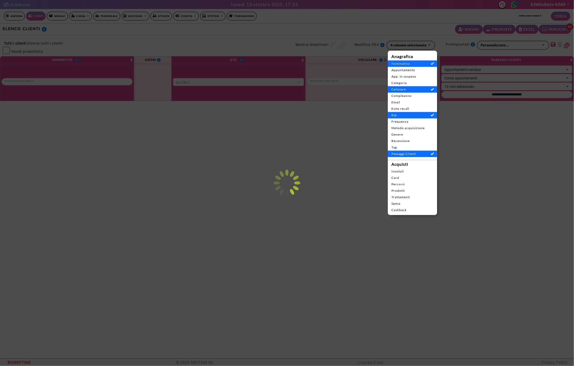
click at [438, 20] on div "Agenda Clienti Magaz. Cassa Emissione Documenti Gestione documenti Personale Ge…" at bounding box center [287, 16] width 567 height 9
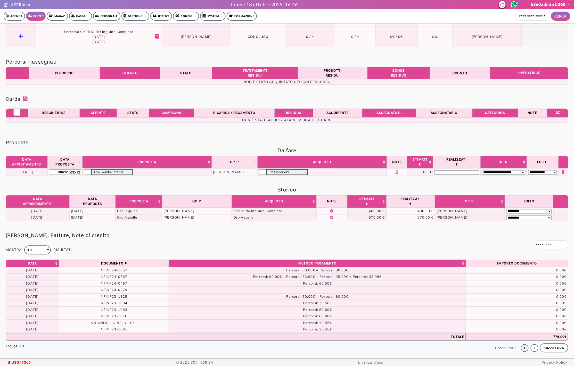
scroll to position [377, 0]
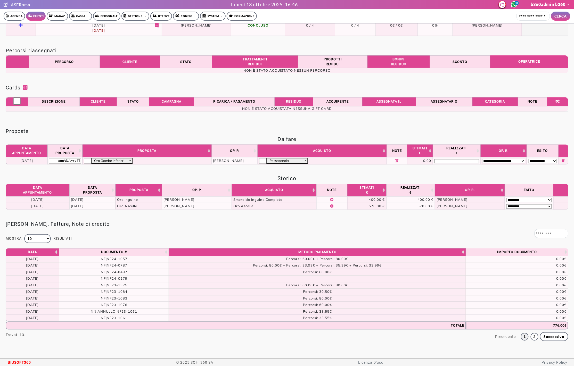
click at [28, 362] on span "BIUSOFT360" at bounding box center [19, 363] width 23 height 8
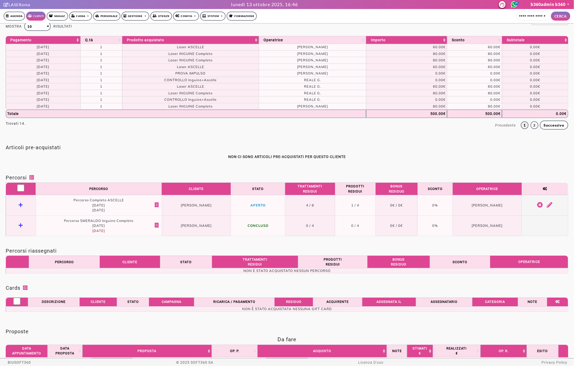
scroll to position [0, 0]
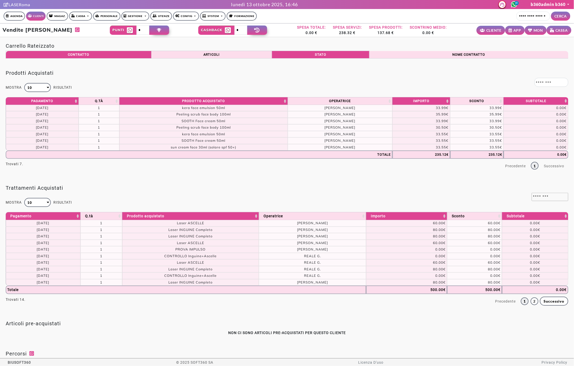
click at [23, 362] on span "BIUSOFT360" at bounding box center [19, 363] width 23 height 8
click at [21, 364] on span "BIUSOFT360" at bounding box center [19, 363] width 23 height 8
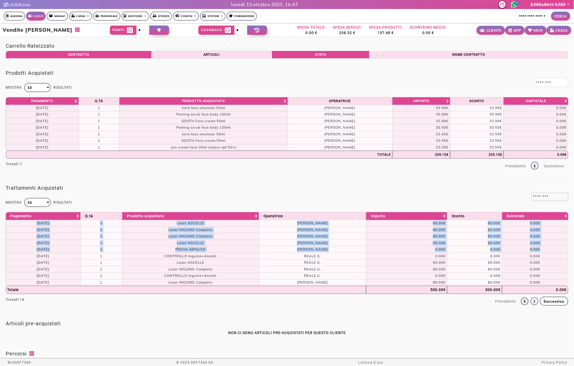
drag, startPoint x: 30, startPoint y: 222, endPoint x: 544, endPoint y: 253, distance: 514.4
click at [544, 253] on tbody "[DATE] 1 Laser ASCELLE [PERSON_NAME] G. 60.00€ 60.00€ 0.00€ [DATE] 1 Laser INGU…" at bounding box center [287, 253] width 563 height 66
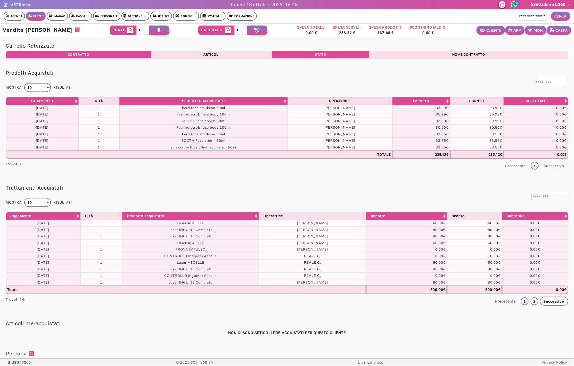
click at [19, 361] on span "BIUSOFT360" at bounding box center [19, 363] width 23 height 8
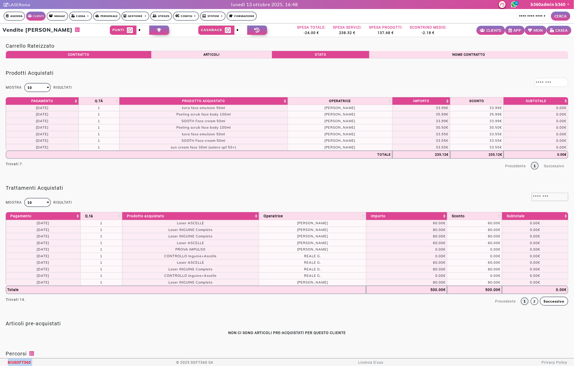
click at [19, 361] on span "BIUSOFT360" at bounding box center [19, 363] width 23 height 8
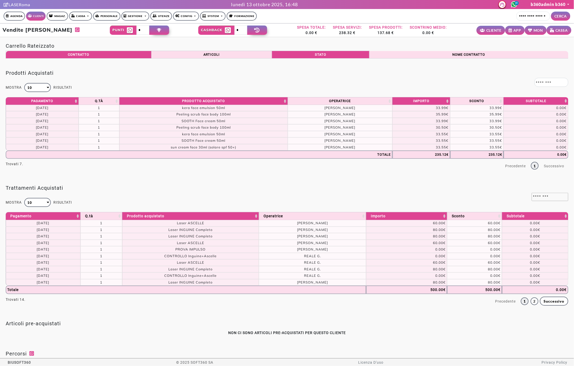
click at [19, 361] on span "BIUSOFT360" at bounding box center [19, 363] width 23 height 8
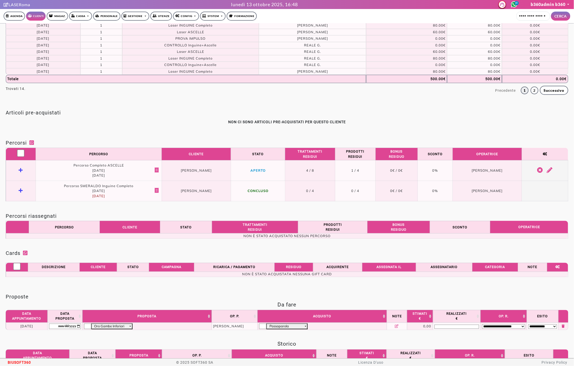
scroll to position [377, 0]
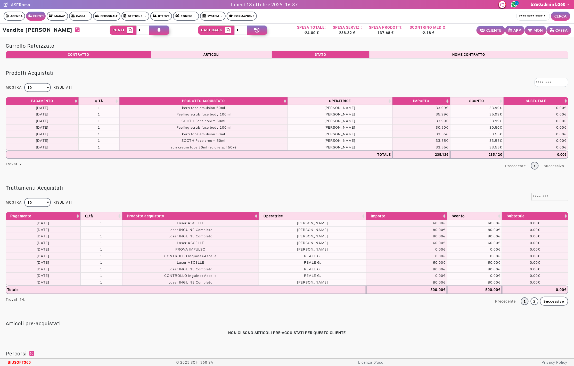
click at [23, 363] on span "BIUSOFT360" at bounding box center [19, 363] width 23 height 8
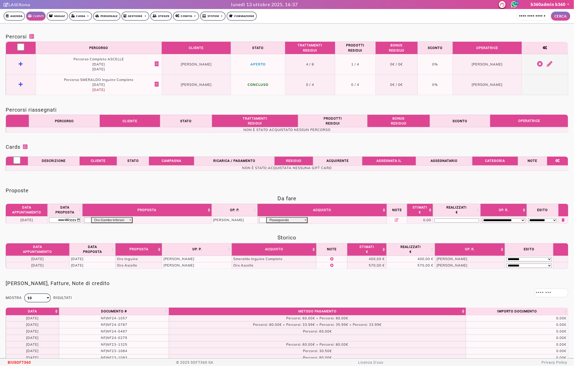
scroll to position [377, 0]
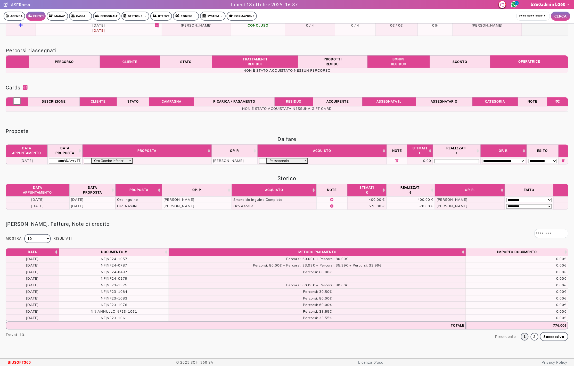
click at [18, 363] on span "BIUSOFT360" at bounding box center [19, 363] width 23 height 8
click at [52, 346] on div "Scontrini, Fatture, Note di credito Mostra ** ** ** *** 10 10 25 50 100 risulta…" at bounding box center [287, 283] width 574 height 135
click at [12, 362] on span "BIUSOFT360" at bounding box center [19, 363] width 23 height 8
click at [11, 363] on span "BIUSOFT360" at bounding box center [19, 363] width 23 height 8
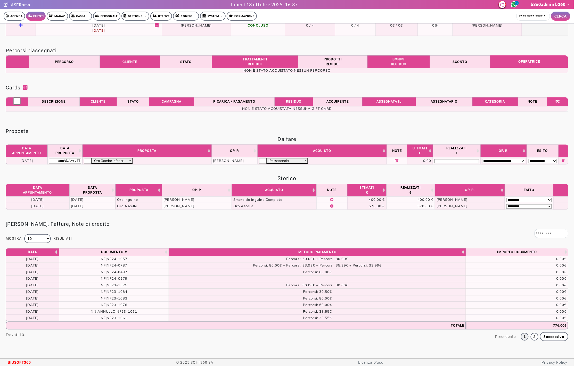
click at [232, 316] on td "Percorsi: 33.55€" at bounding box center [317, 318] width 297 height 7
drag, startPoint x: 263, startPoint y: 266, endPoint x: 364, endPoint y: 261, distance: 101.0
click at [364, 261] on tbody "20/07/2024 NF|NF24-1057 Percorsi: 60.00€ + Percorsi: 80.00€ 0.00€ 23/05/2024 NF…" at bounding box center [287, 289] width 563 height 66
click at [369, 264] on span "Percorsi: 80.00€ + Percorsi: 33.99€ + Percorsi: 35.99€ + Percorsi: 33.99€" at bounding box center [317, 266] width 129 height 4
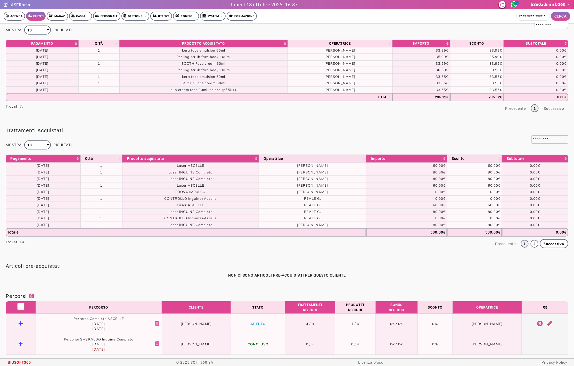
scroll to position [0, 0]
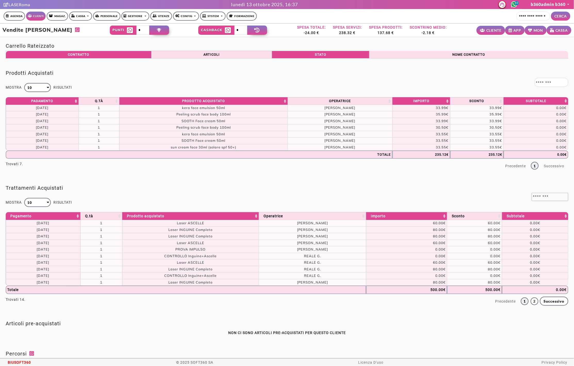
click at [275, 182] on div "Trattamenti Acquistati Mostra ** ** ** *** 10 10 25 50 100 risultati Processing…" at bounding box center [287, 247] width 574 height 136
drag, startPoint x: 298, startPoint y: 31, endPoint x: 326, endPoint y: 33, distance: 27.9
click at [326, 33] on div "SPESA TOTALE: -24.00 € SPESA SERVIZI: 238.32 € SPESA PRODOTTI: 137.68 € SCONTRI…" at bounding box center [372, 30] width 157 height 11
click at [325, 34] on div "SPESA TOTALE: -24.00 € SPESA SERVIZI: 238.32 € SPESA PRODOTTI: 137.68 € SCONTRI…" at bounding box center [372, 30] width 157 height 11
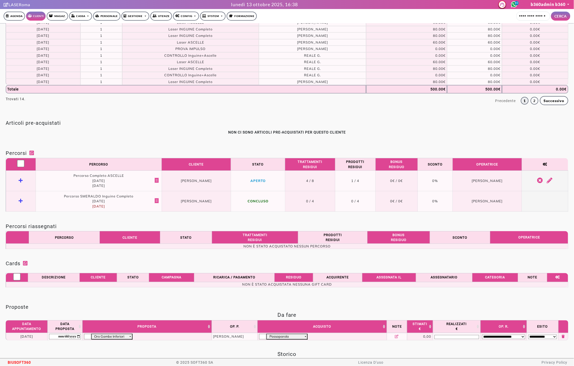
scroll to position [377, 0]
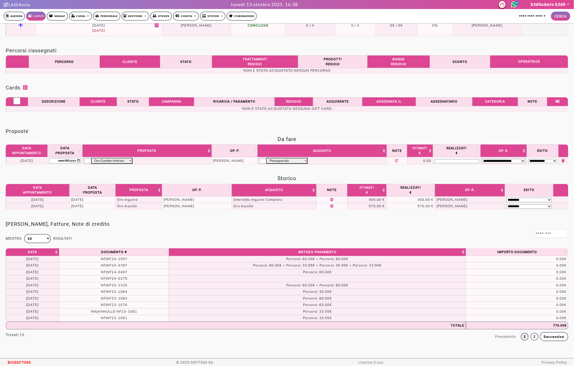
click at [175, 304] on td "Percorsi: 60.00€" at bounding box center [317, 305] width 297 height 7
click at [531, 336] on link "2" at bounding box center [535, 337] width 8 height 8
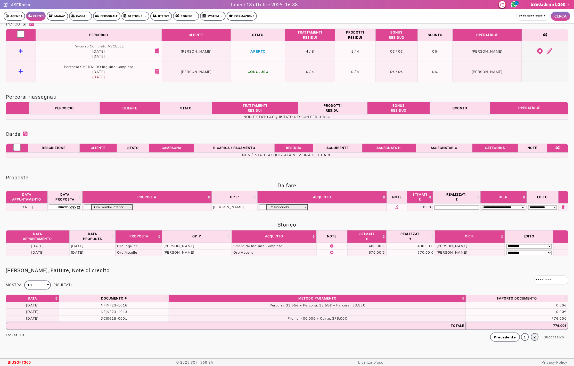
click at [17, 361] on span "BIUSOFT360" at bounding box center [19, 363] width 23 height 8
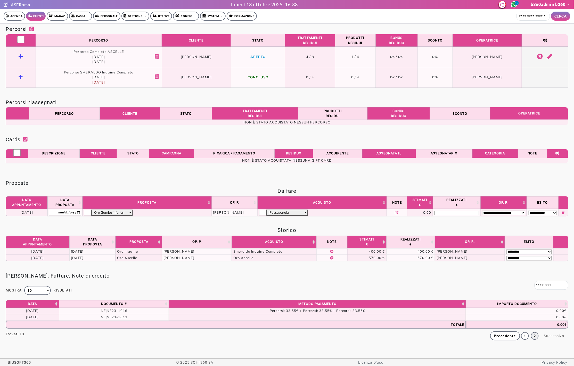
scroll to position [324, 0]
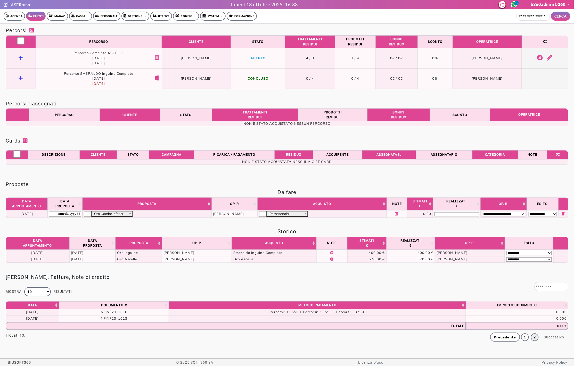
click at [17, 361] on span "BIUSOFT360" at bounding box center [19, 363] width 23 height 8
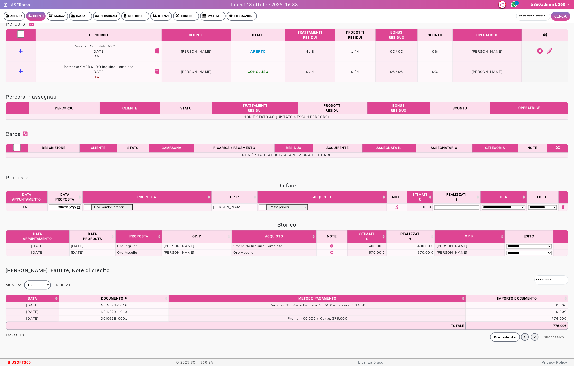
click at [522, 334] on link "1" at bounding box center [526, 338] width 8 height 8
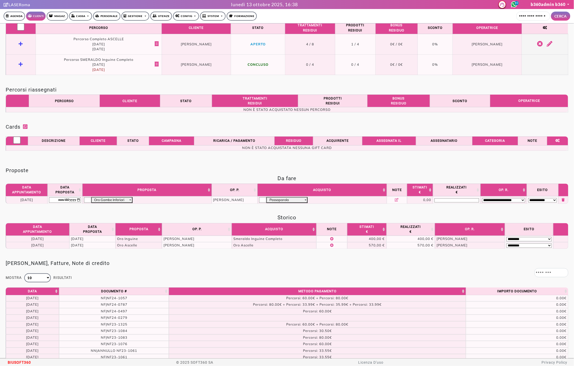
scroll to position [377, 0]
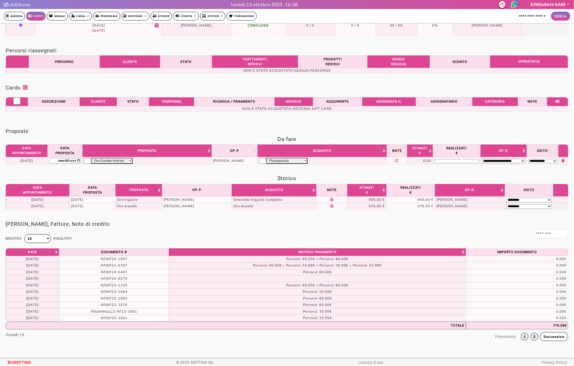
click at [534, 335] on link "2" at bounding box center [535, 337] width 8 height 8
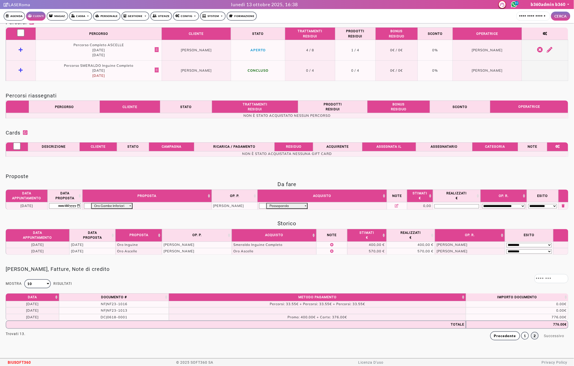
scroll to position [330, 0]
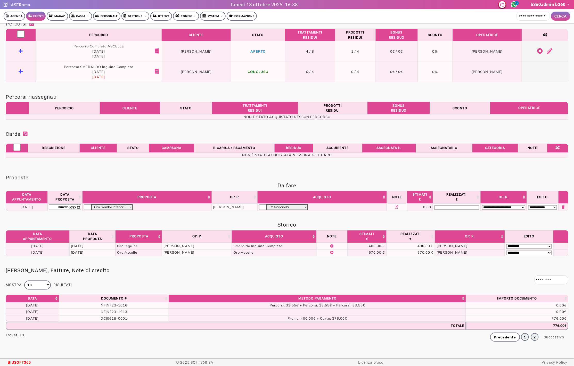
click at [522, 338] on link "1" at bounding box center [526, 338] width 8 height 8
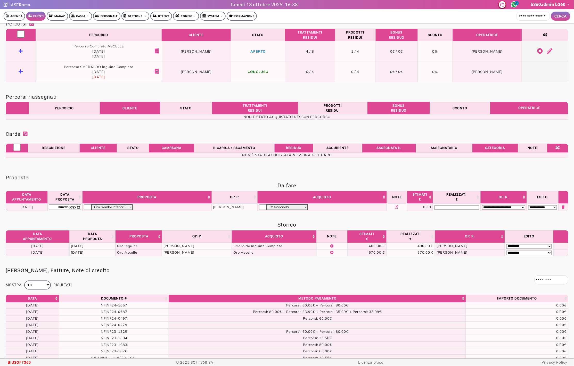
scroll to position [377, 0]
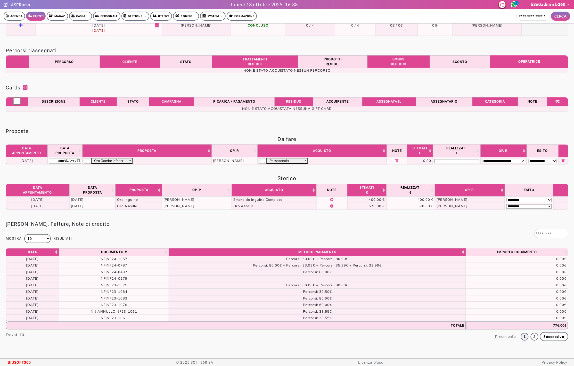
drag, startPoint x: 41, startPoint y: 273, endPoint x: 16, endPoint y: 263, distance: 27.1
click at [14, 262] on tbody "20/07/2024 NF|NF24-1057 Percorsi: 60.00€ + Percorsi: 80.00€ 0.00€ 23/05/2024 NF…" at bounding box center [287, 289] width 563 height 66
click at [37, 279] on td "[DATE]" at bounding box center [32, 279] width 53 height 7
copy td "2024"
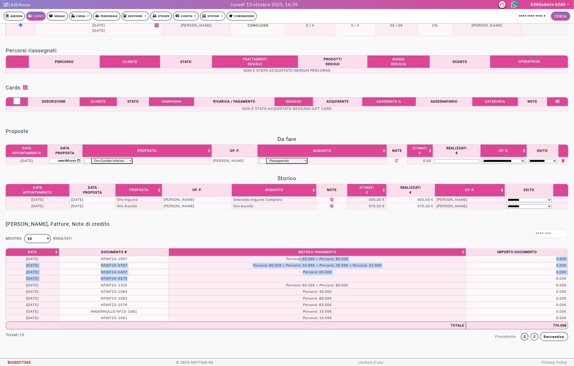
drag, startPoint x: 322, startPoint y: 279, endPoint x: 298, endPoint y: 259, distance: 31.0
click at [298, 259] on tbody "20/07/2024 NF|NF24-1057 Percorsi: 60.00€ + Percorsi: 80.00€ 0.00€ 23/05/2024 NF…" at bounding box center [287, 289] width 563 height 66
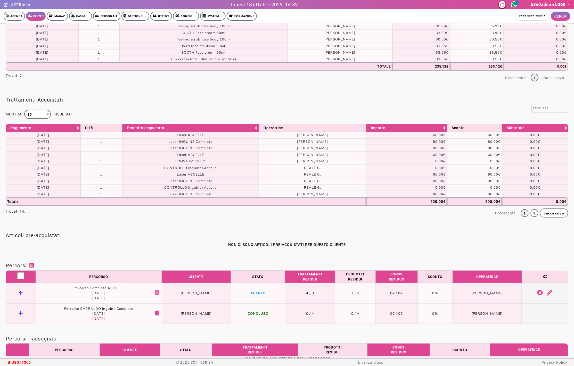
scroll to position [0, 0]
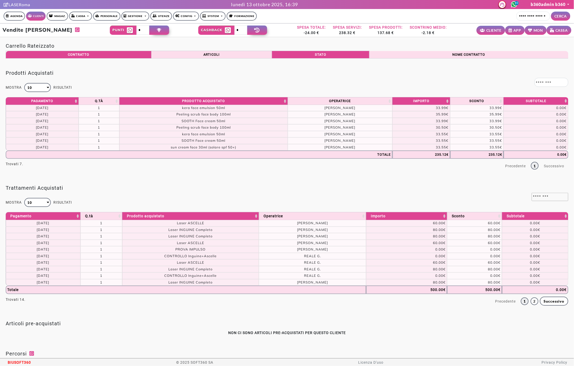
click at [28, 363] on span "BIUSOFT360" at bounding box center [19, 363] width 23 height 8
click at [23, 359] on span "BIUSOFT360" at bounding box center [19, 363] width 23 height 8
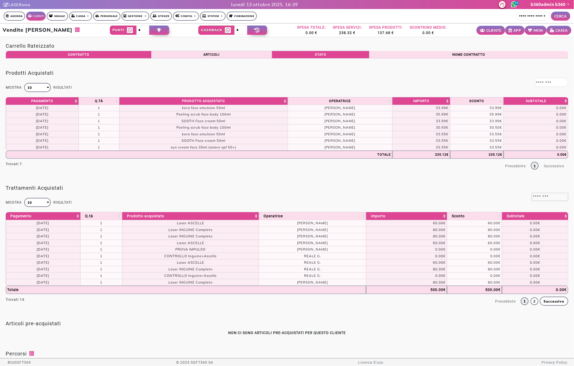
click at [27, 362] on span "BIUSOFT360" at bounding box center [19, 363] width 23 height 8
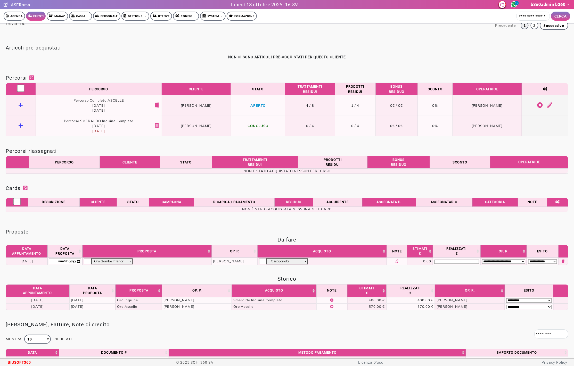
scroll to position [377, 0]
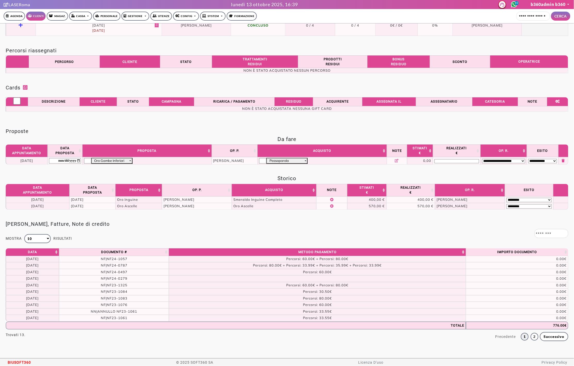
click at [244, 235] on div "Mostra ** ** ** *** 10 10 25 50 100 risultati Processing... Data Documento # Me…" at bounding box center [287, 286] width 563 height 115
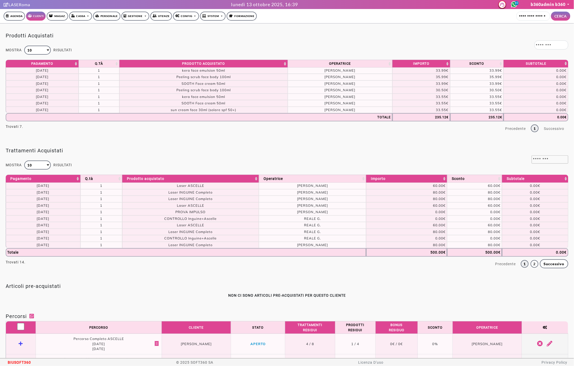
scroll to position [0, 0]
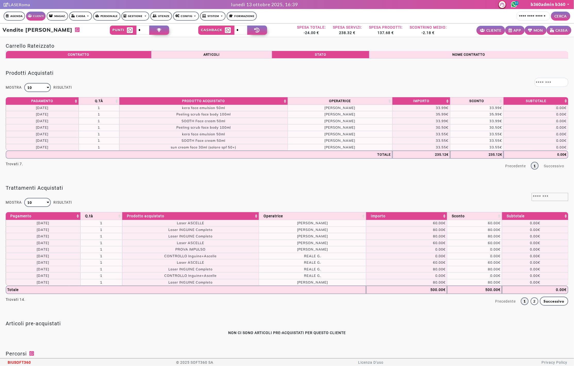
click at [301, 31] on div "-24.00 €" at bounding box center [311, 32] width 29 height 5
click at [49, 30] on h2 "Vendite [PERSON_NAME]" at bounding box center [42, 30] width 78 height 6
copy h2 "Amariei"
